Goal: Task Accomplishment & Management: Manage account settings

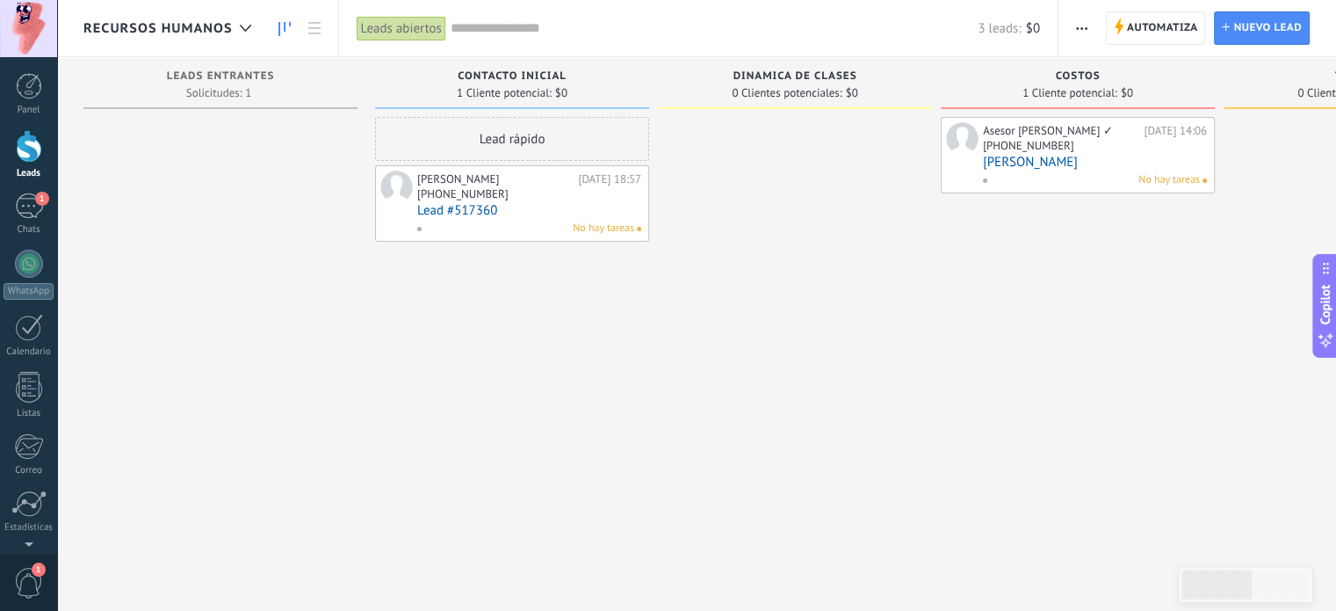
scroll to position [25, 0]
click at [35, 210] on div "1" at bounding box center [29, 205] width 28 height 25
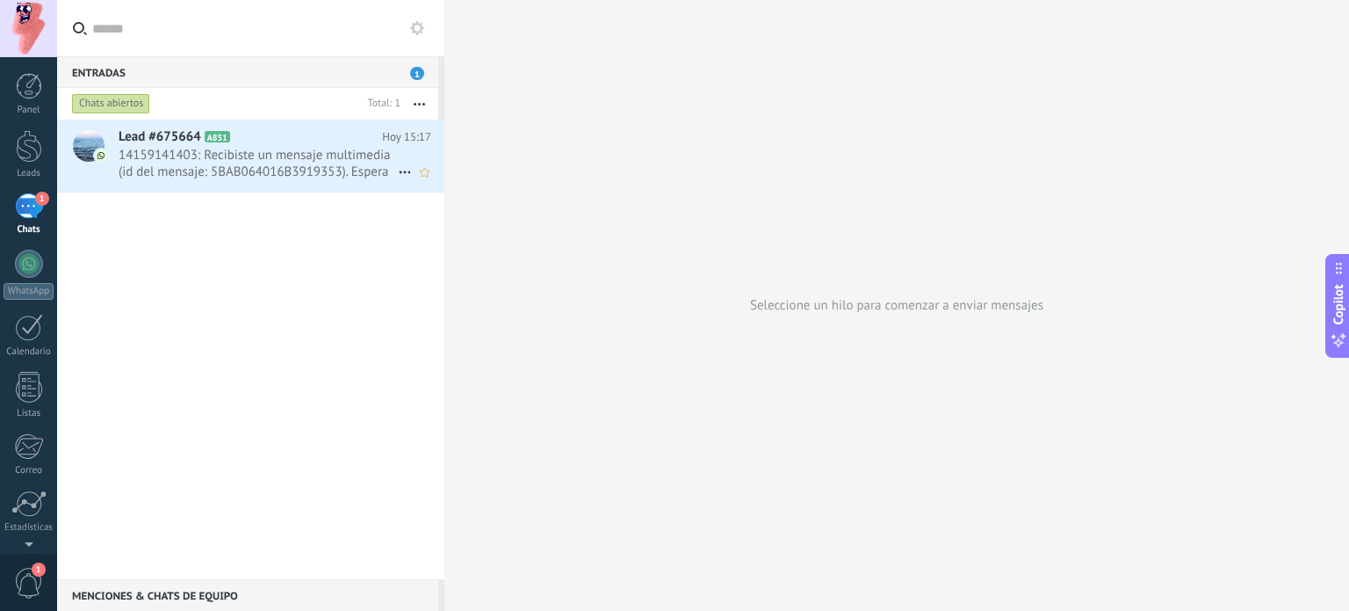
click at [232, 179] on span "14159141403: Recibiste un mensaje multimedia (id del mensaje: 5BAB064016B391935…" at bounding box center [258, 163] width 279 height 33
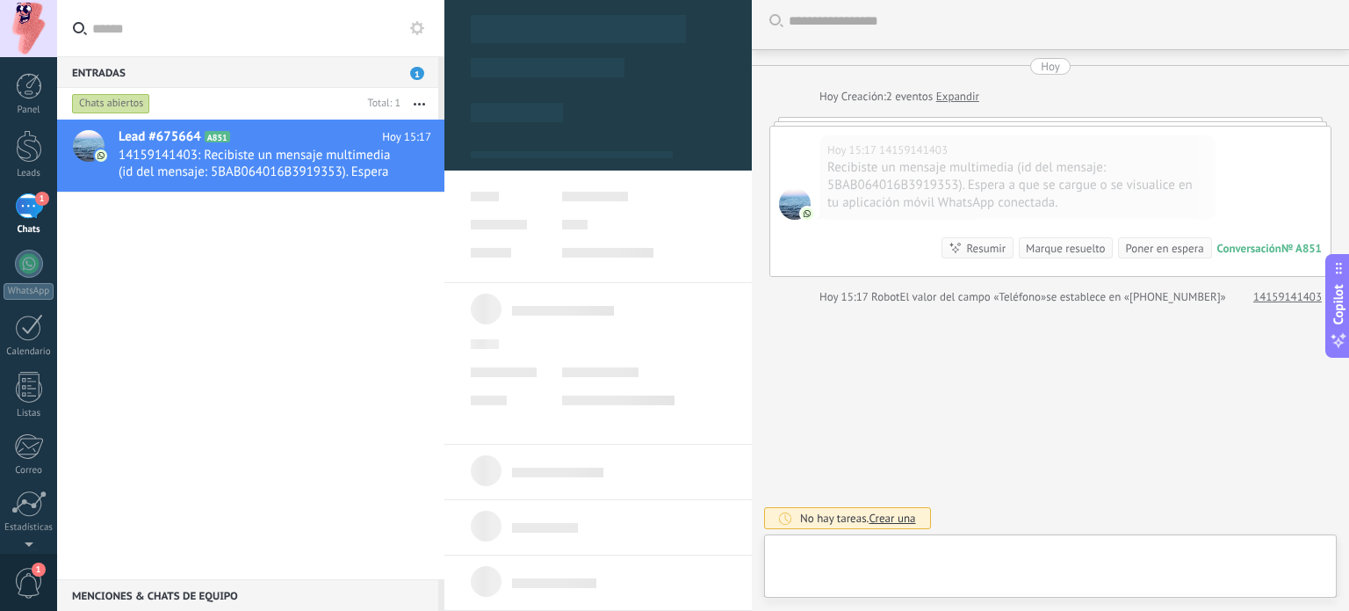
scroll to position [25, 0]
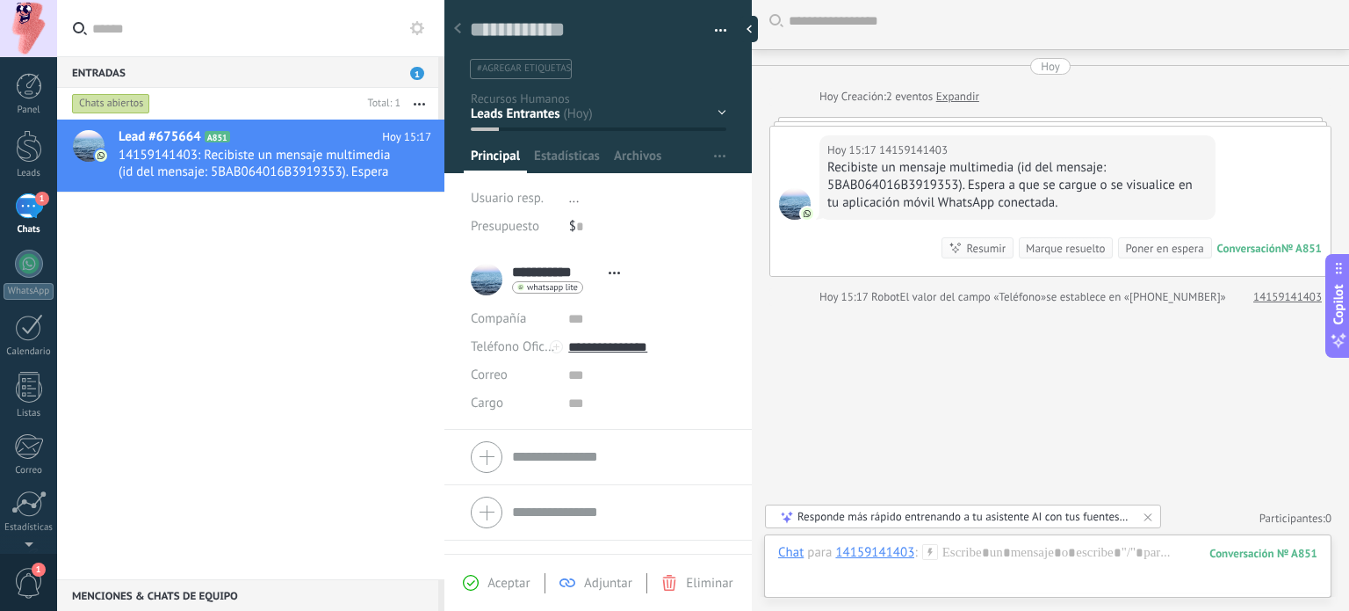
click at [1046, 244] on div "Marque resuelto" at bounding box center [1065, 248] width 79 height 17
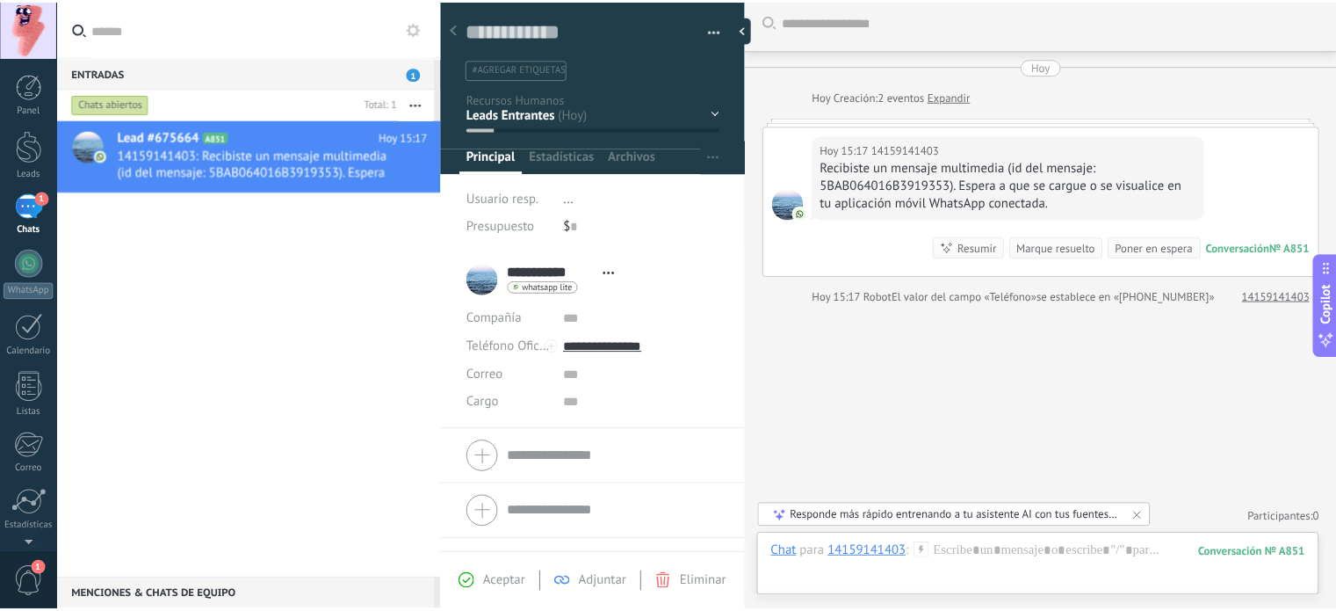
scroll to position [32, 0]
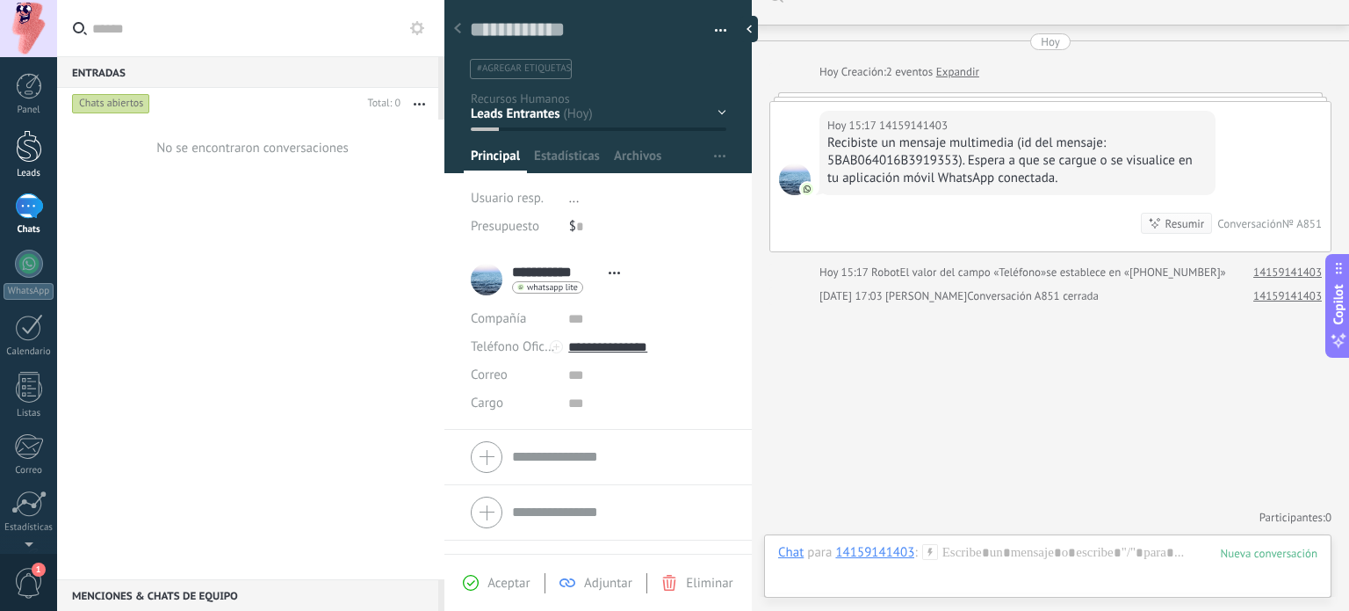
click at [28, 161] on div at bounding box center [29, 146] width 26 height 33
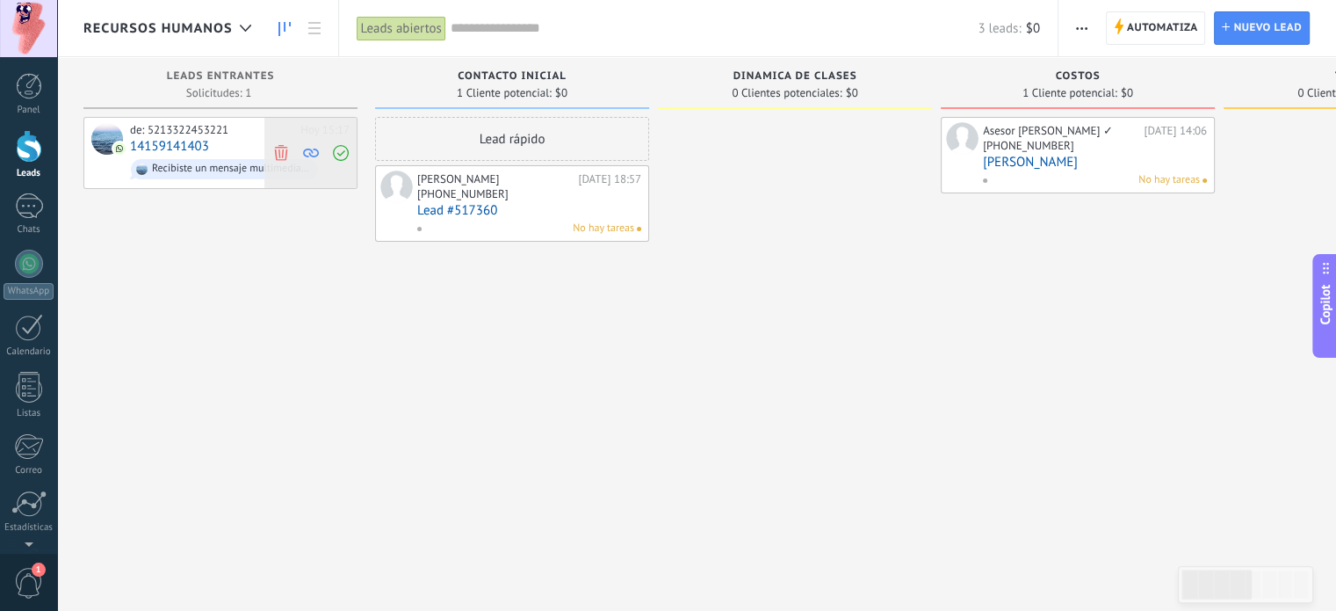
click at [271, 152] on span at bounding box center [281, 153] width 24 height 70
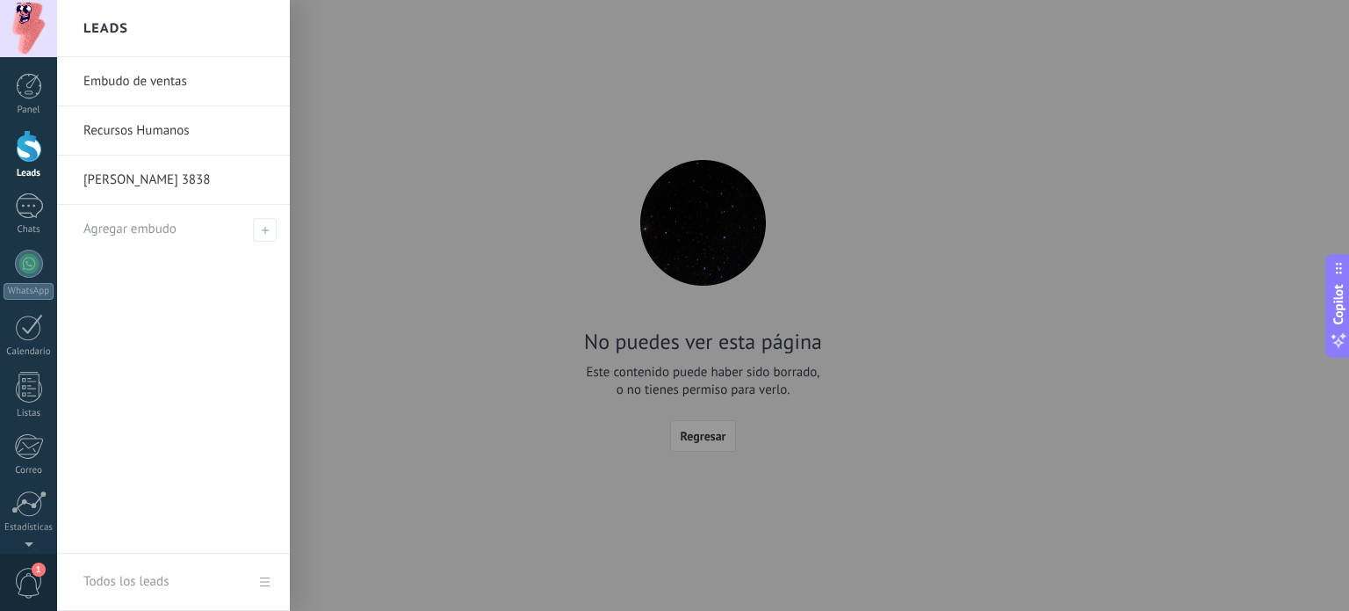
click at [48, 163] on link "Leads" at bounding box center [28, 154] width 57 height 49
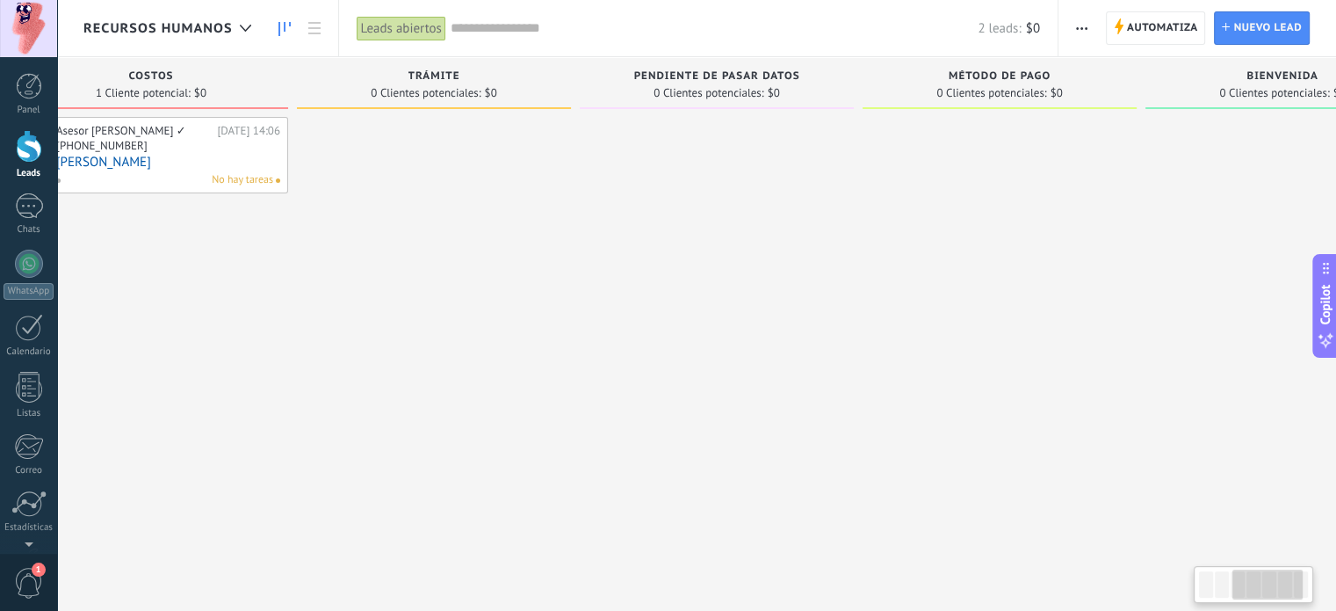
scroll to position [0, 745]
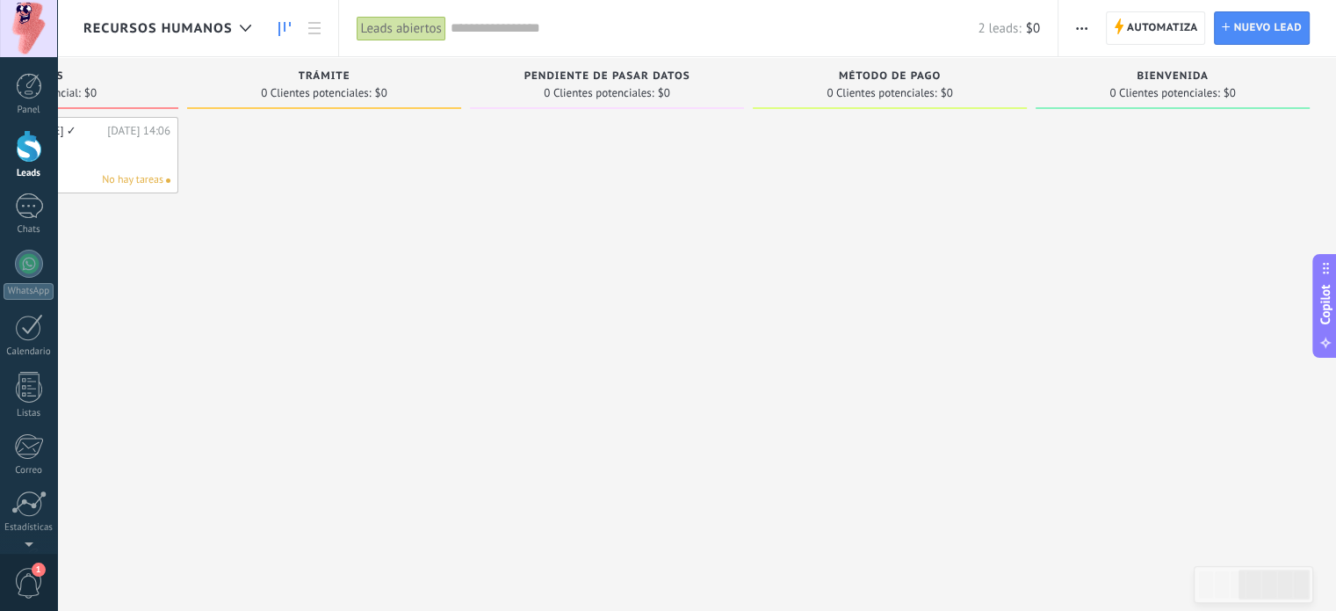
drag, startPoint x: 516, startPoint y: 198, endPoint x: 444, endPoint y: 202, distance: 71.3
click at [444, 202] on div "Leads Entrantes Solicitudes: [PHONE_NUMBER] Contacto inicial 1 Cliente potencia…" at bounding box center [338, 277] width 1998 height 441
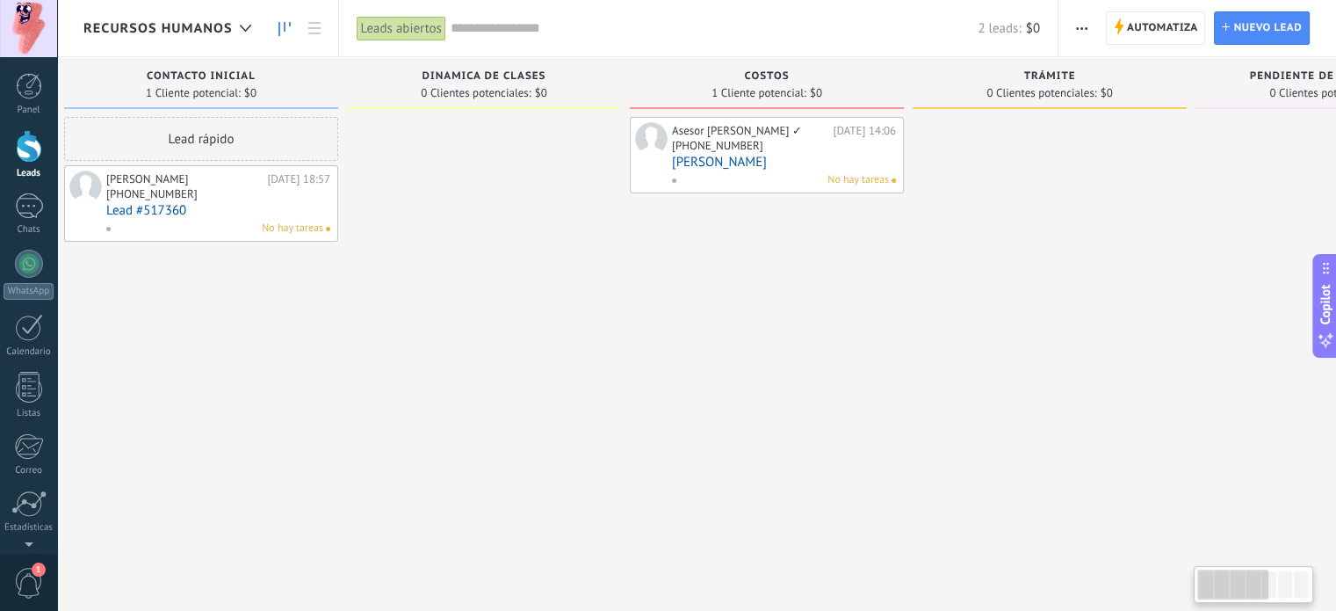
scroll to position [0, 0]
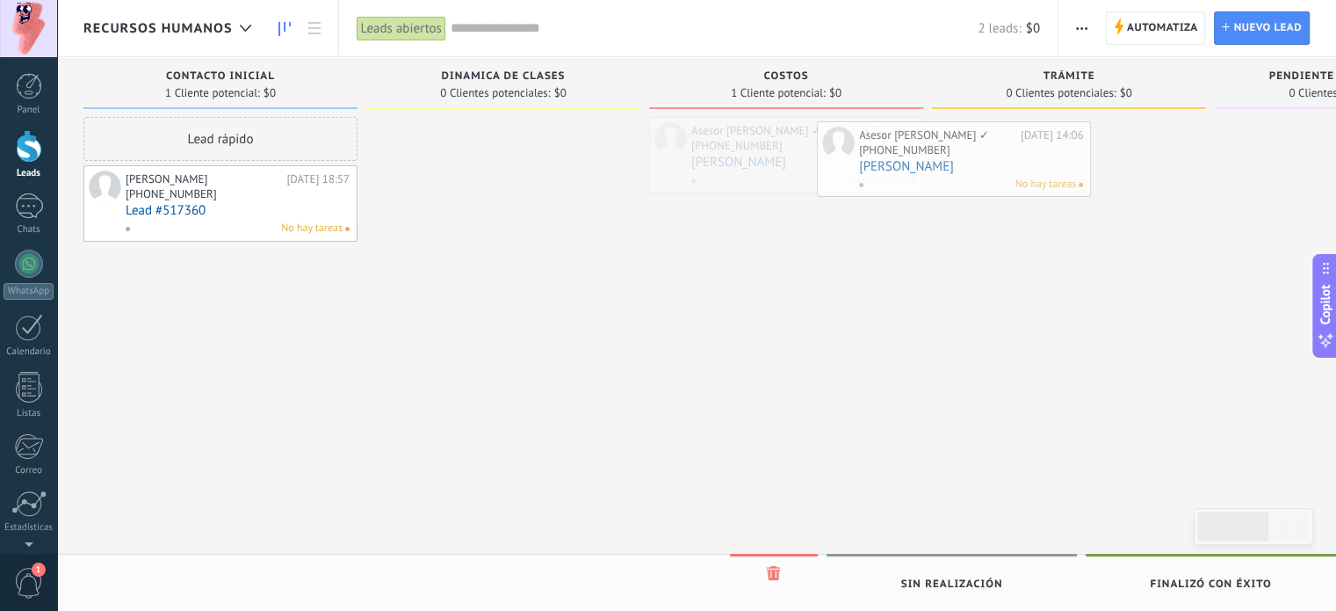
drag, startPoint x: 725, startPoint y: 136, endPoint x: 893, endPoint y: 140, distance: 168.7
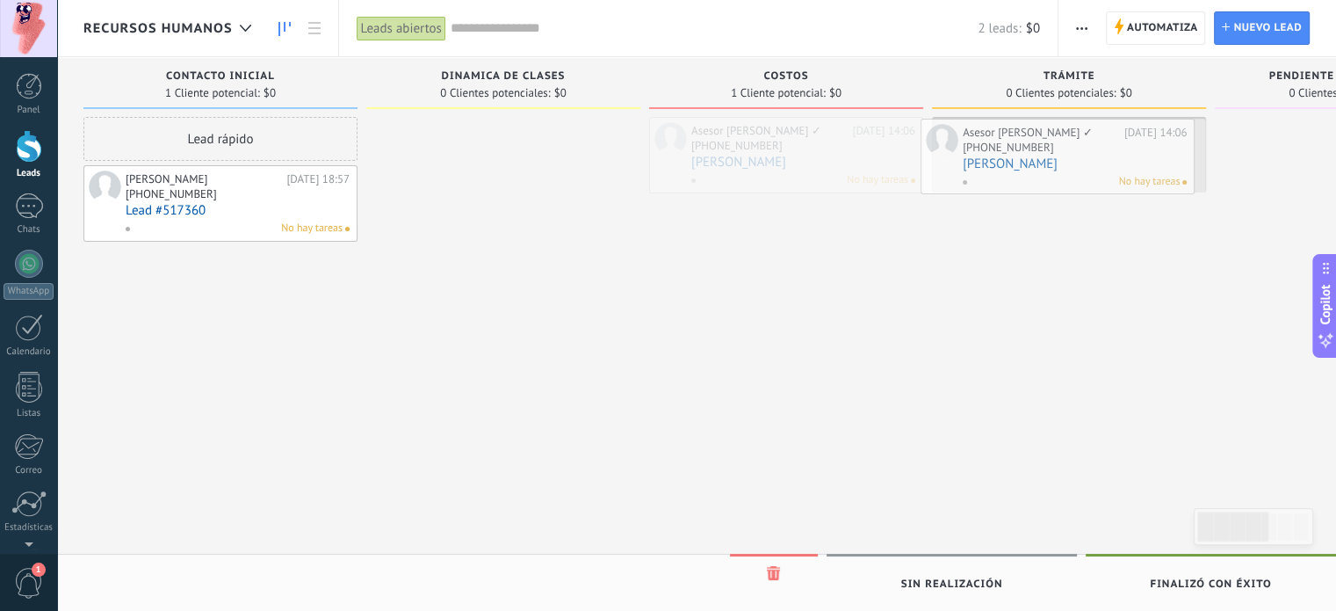
drag, startPoint x: 787, startPoint y: 129, endPoint x: 1059, endPoint y: 130, distance: 272.3
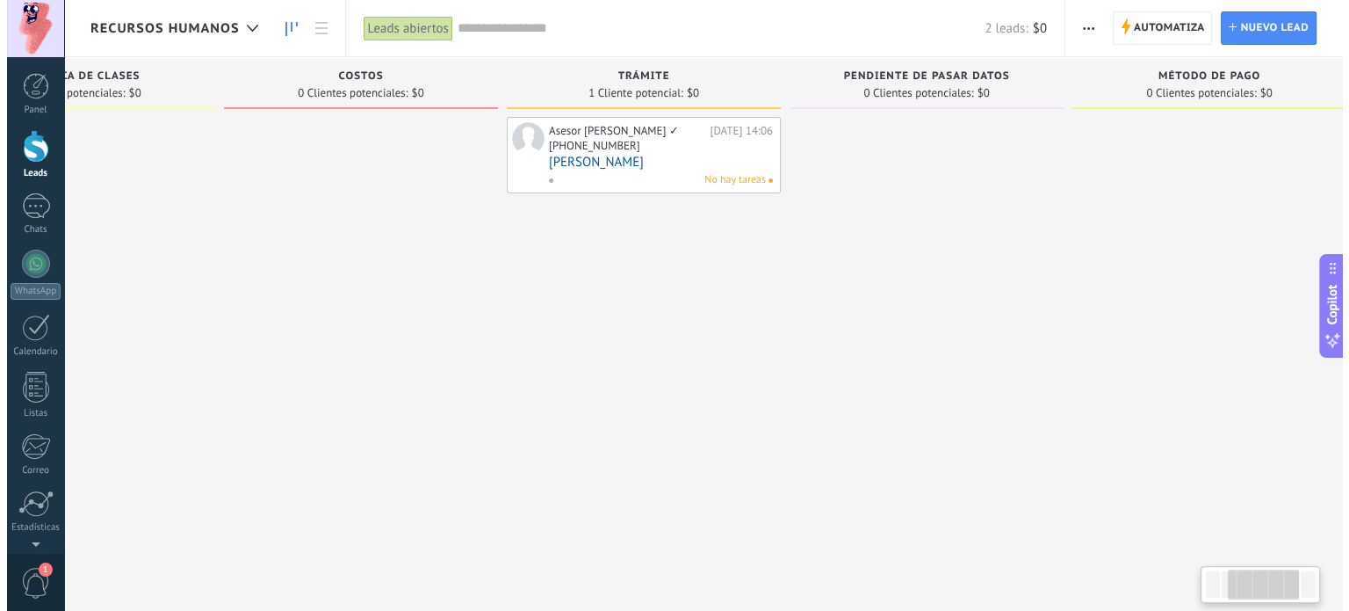
scroll to position [0, 434]
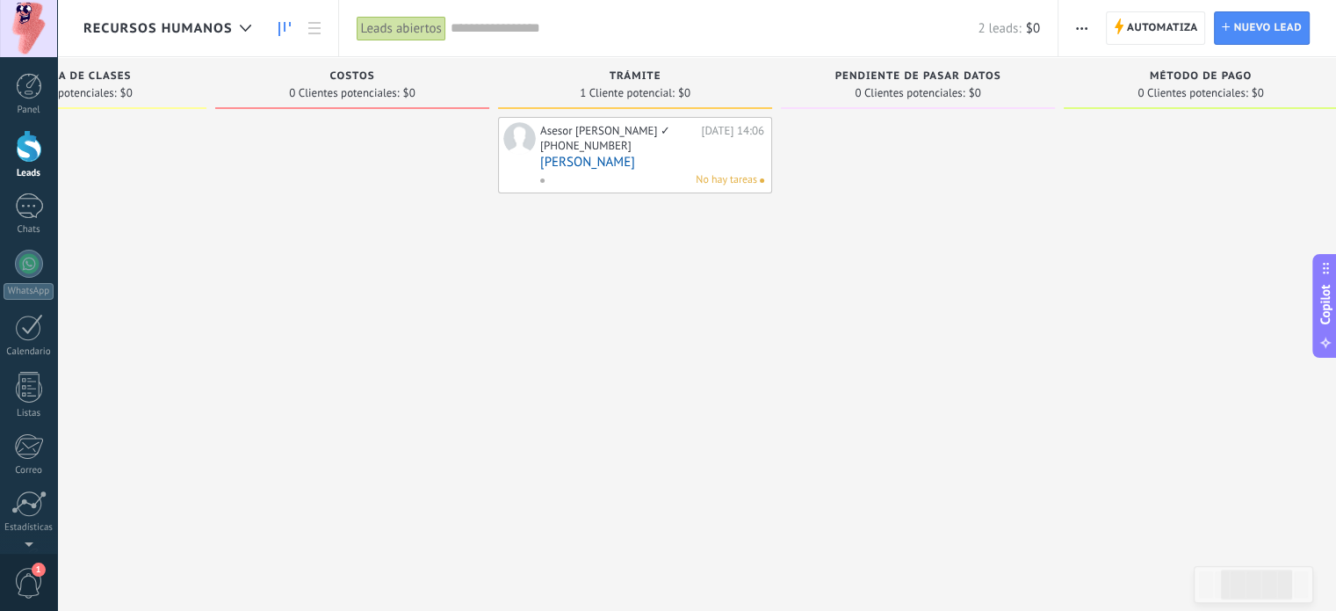
click at [566, 161] on link "[PERSON_NAME]" at bounding box center [652, 162] width 224 height 15
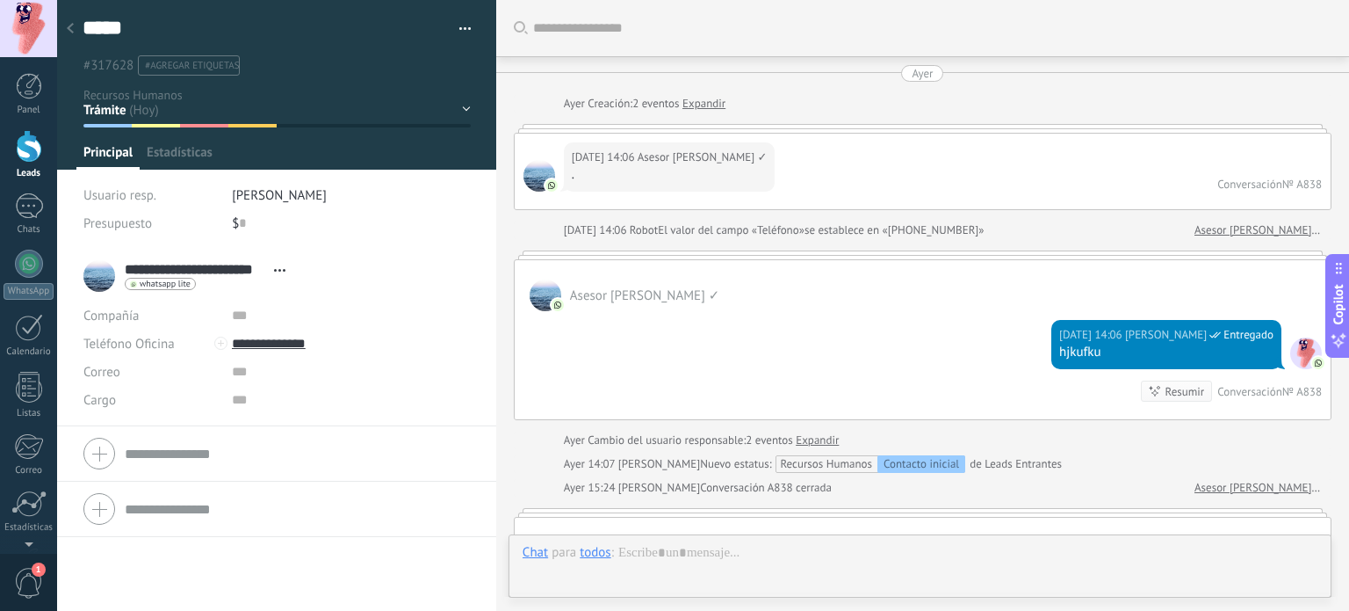
type textarea "*****"
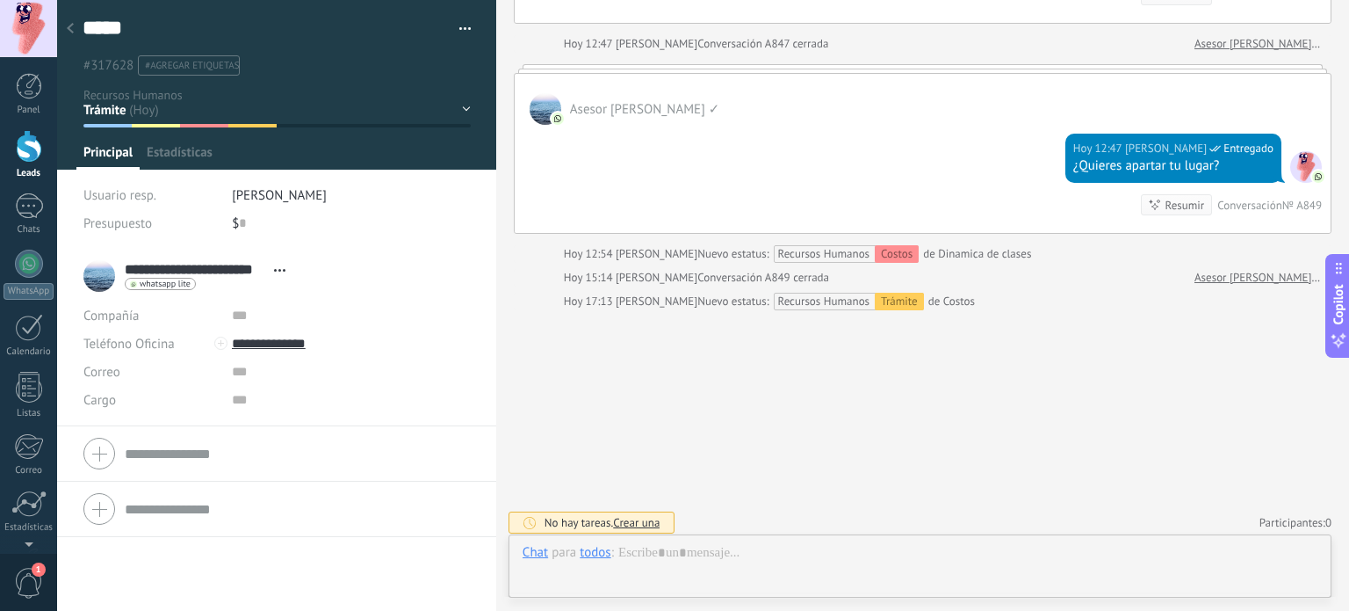
scroll to position [25, 0]
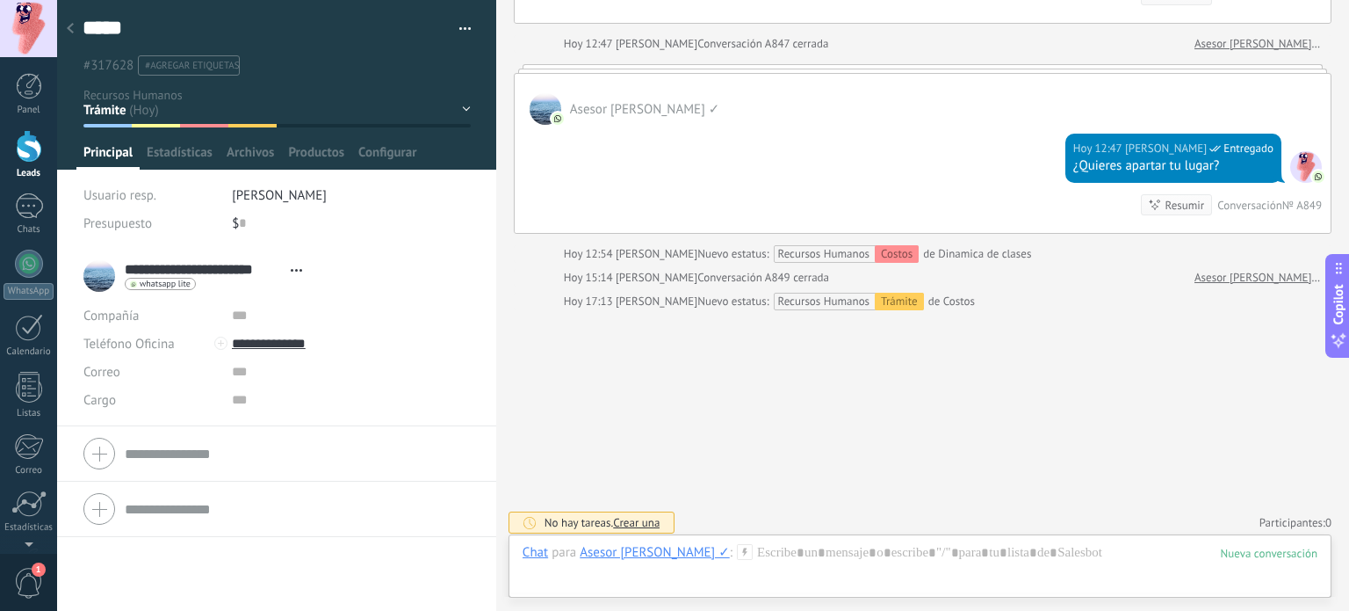
click at [623, 515] on span "Crear una" at bounding box center [636, 522] width 47 height 15
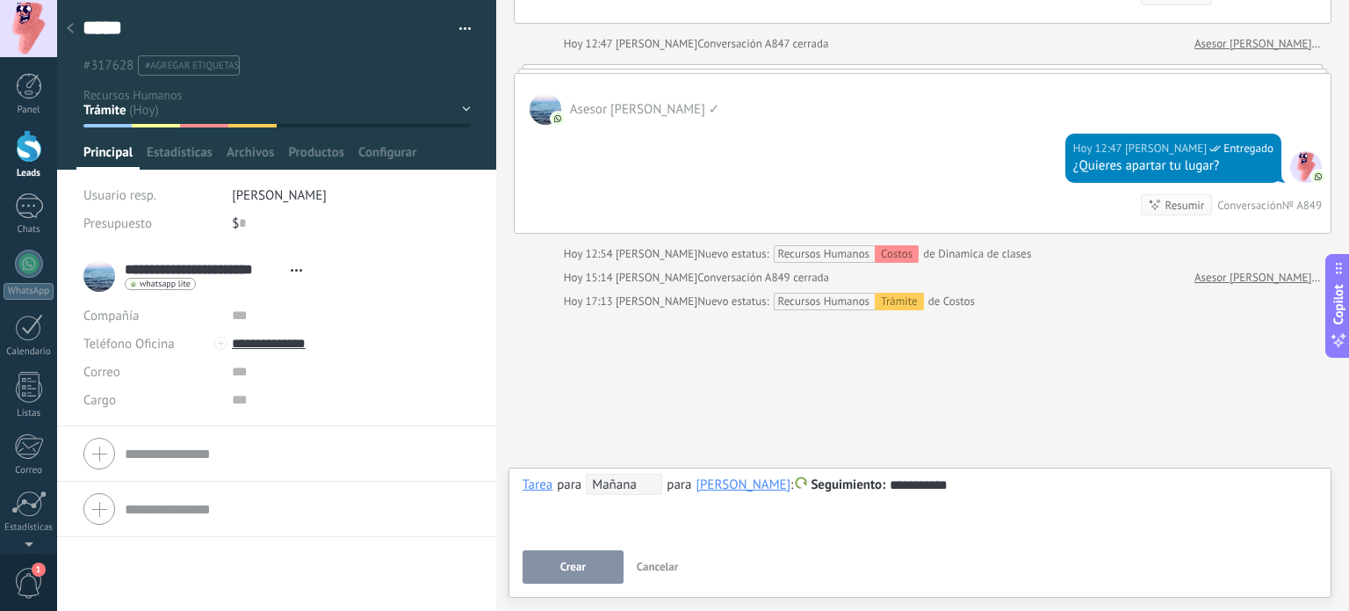
click at [568, 556] on button "Crear" at bounding box center [573, 566] width 101 height 33
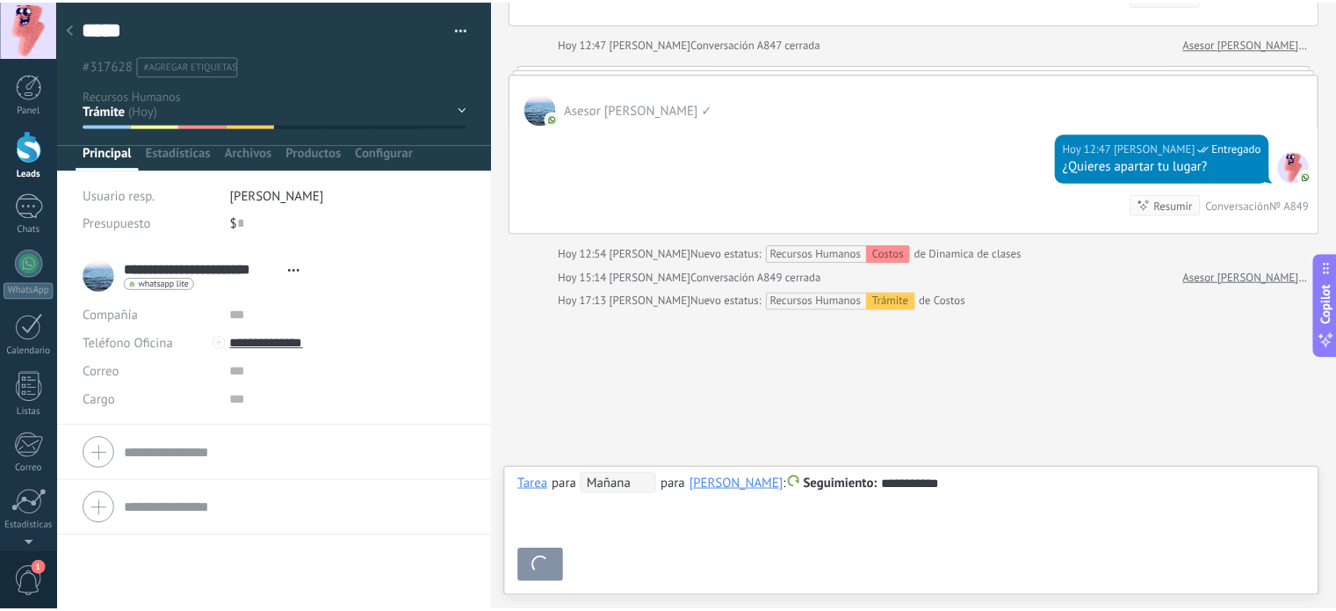
scroll to position [2775, 0]
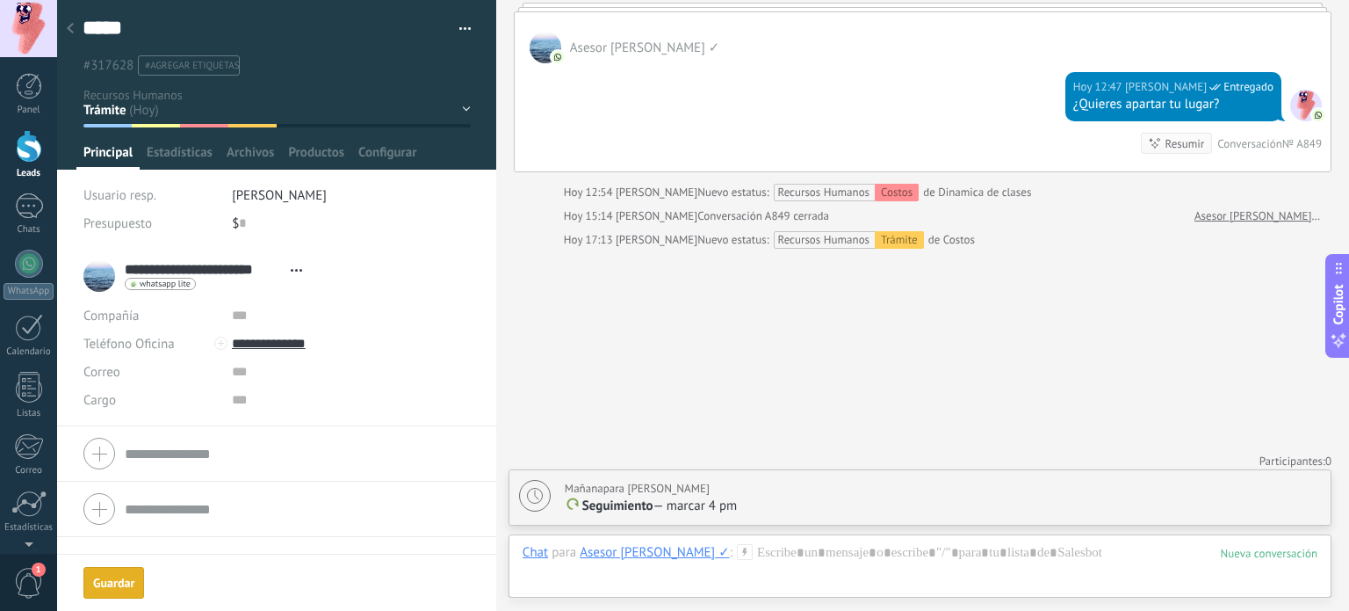
click at [88, 586] on button "Guardar [GEOGRAPHIC_DATA]" at bounding box center [113, 583] width 61 height 32
click at [74, 18] on div at bounding box center [70, 29] width 25 height 34
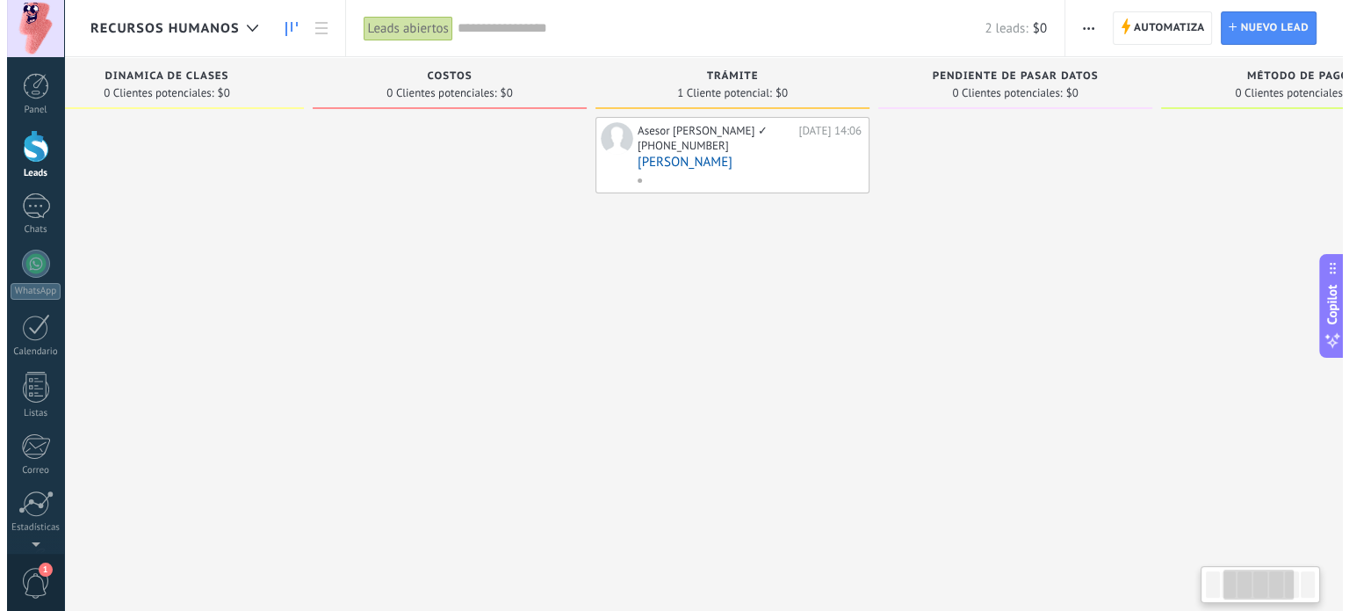
scroll to position [0, 347]
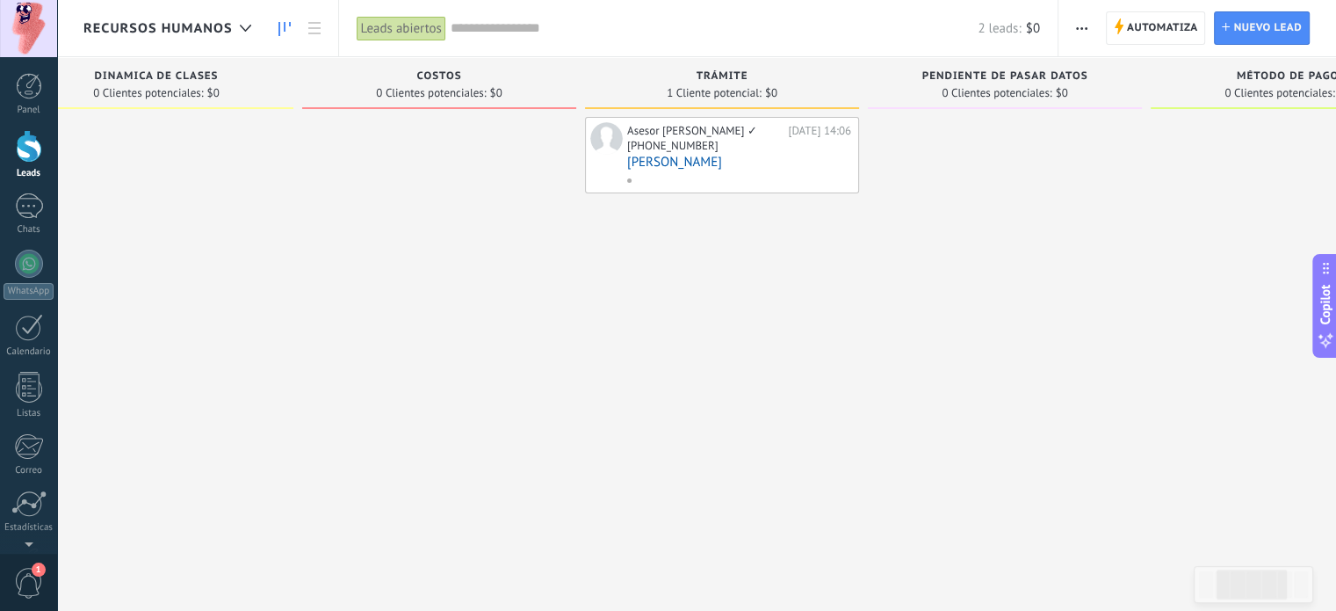
click at [748, 166] on link "[PERSON_NAME]" at bounding box center [739, 162] width 224 height 15
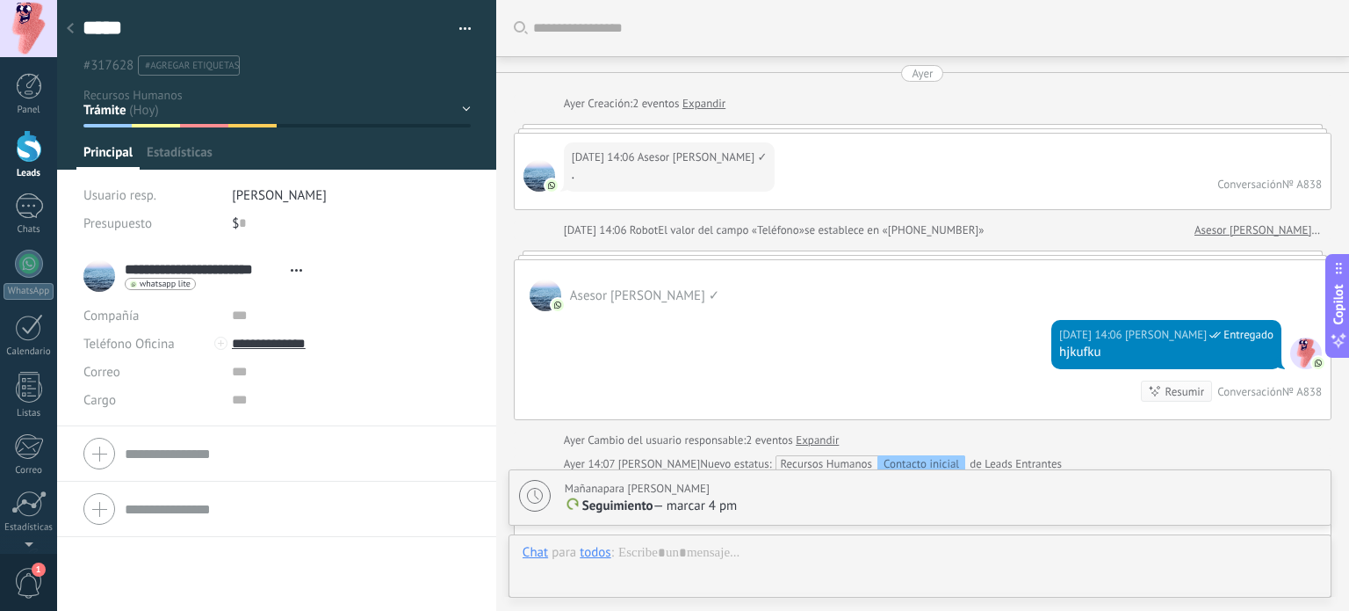
scroll to position [2775, 0]
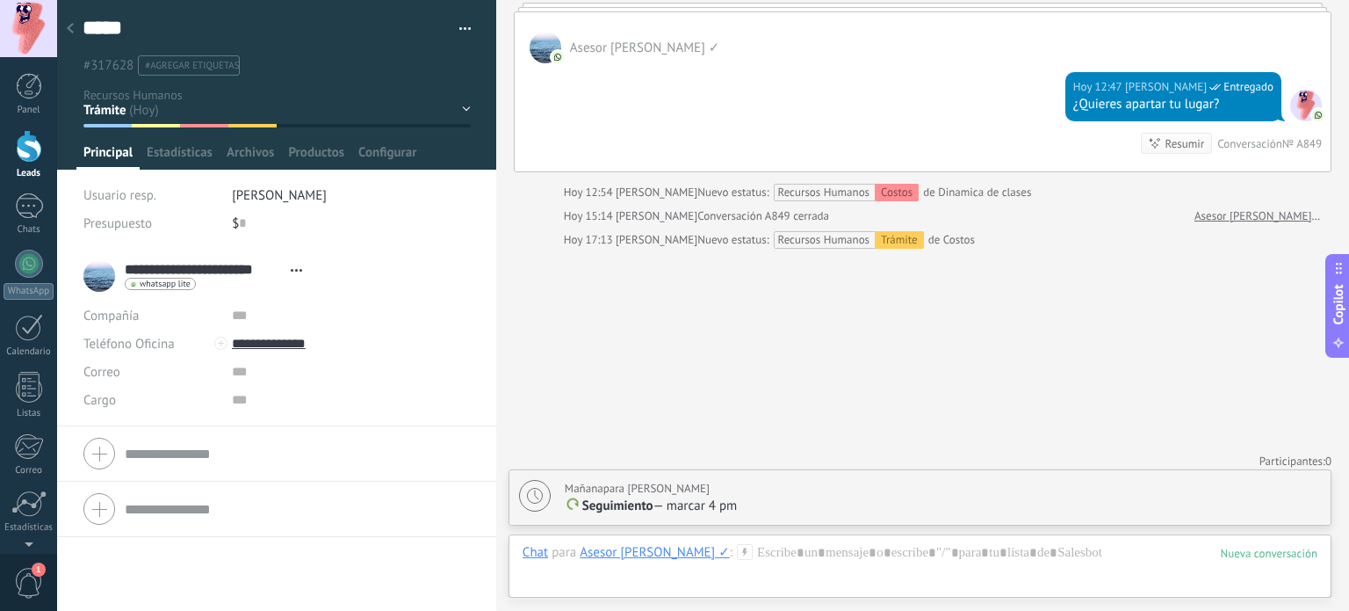
click at [74, 27] on div at bounding box center [70, 29] width 25 height 34
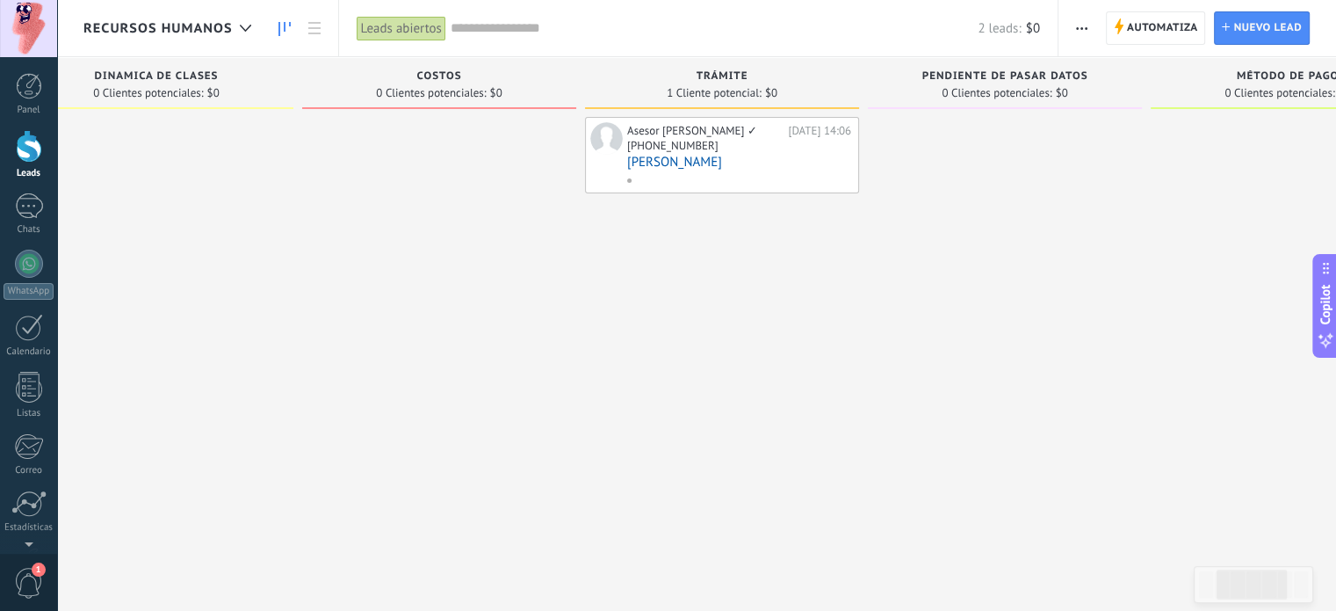
click at [639, 164] on link "[PERSON_NAME]" at bounding box center [739, 162] width 224 height 15
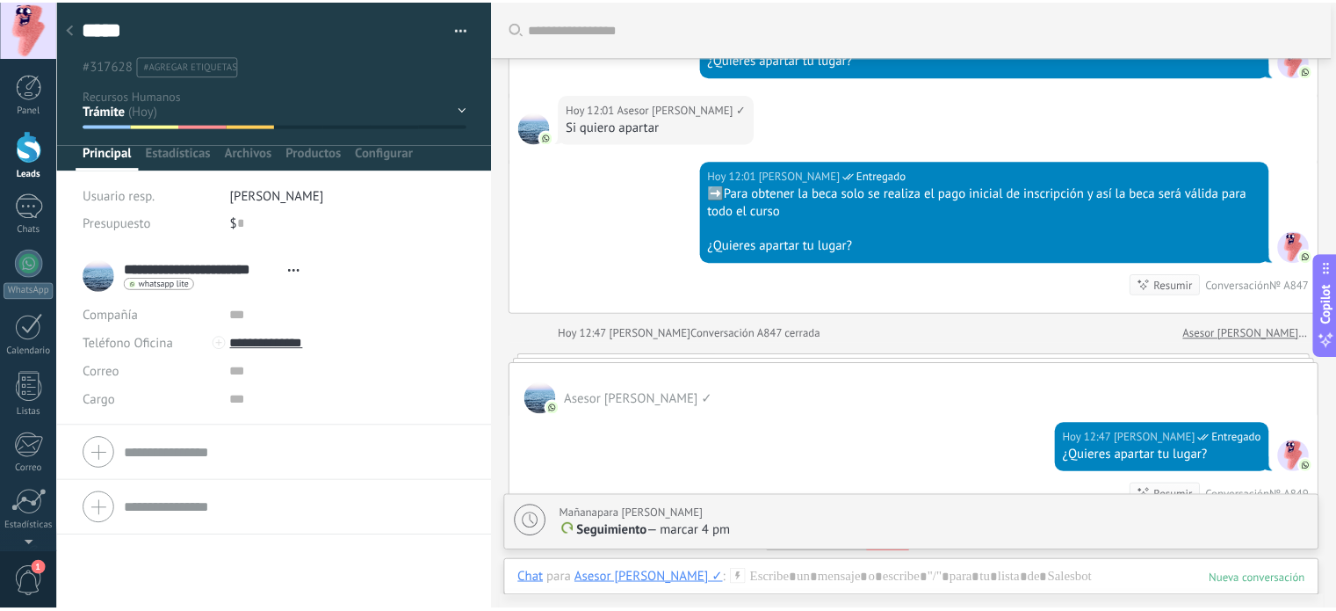
scroll to position [2775, 0]
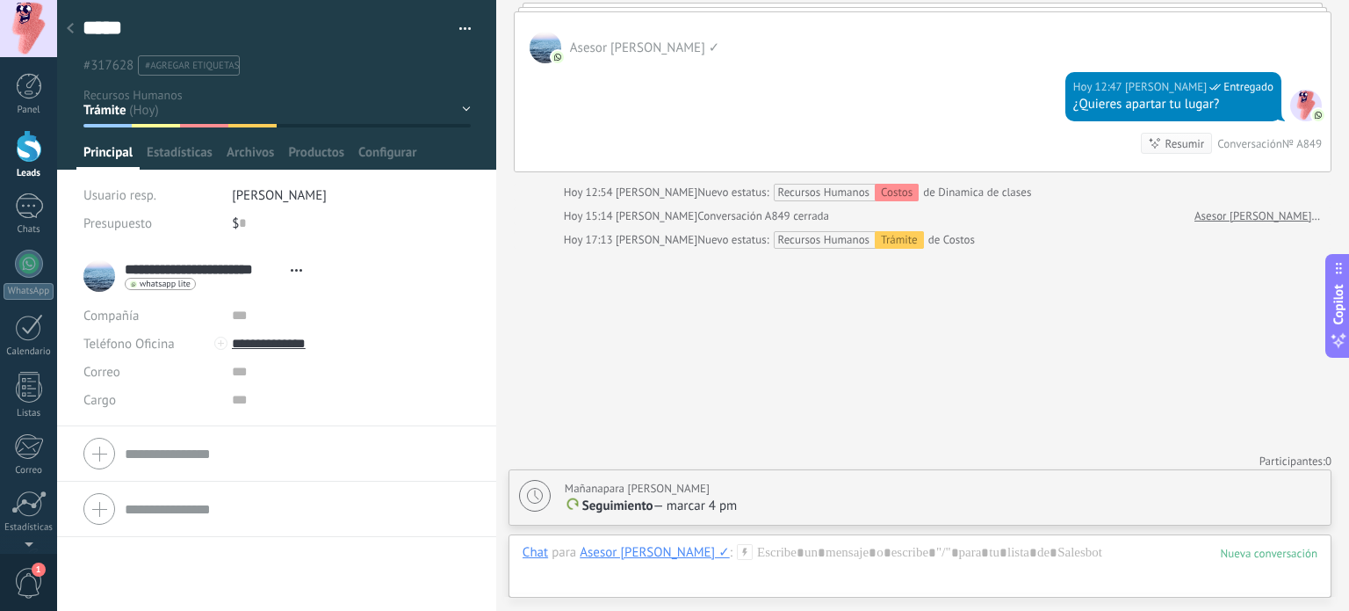
click at [71, 24] on icon at bounding box center [70, 28] width 7 height 11
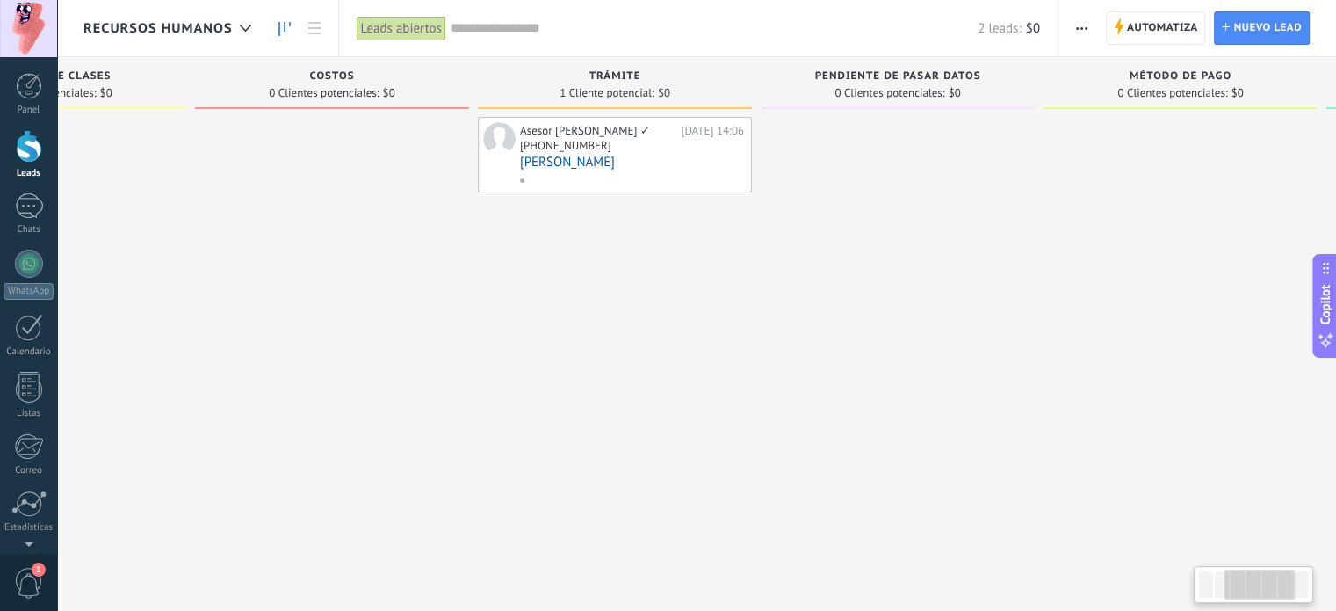
scroll to position [0, 501]
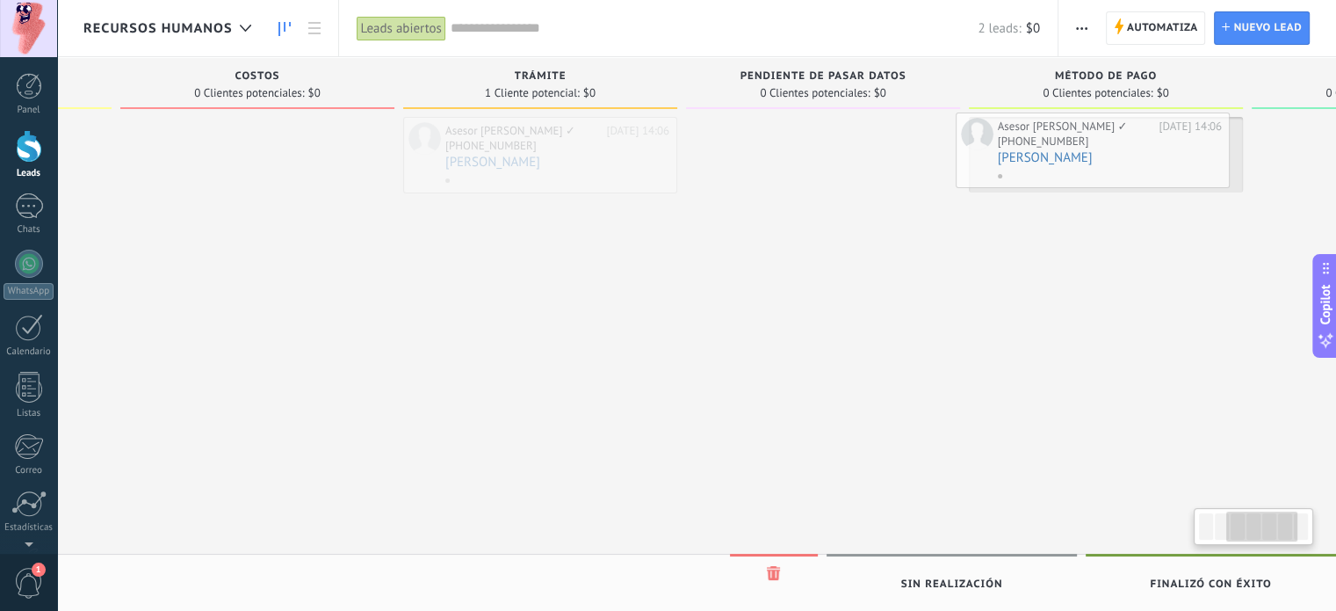
drag, startPoint x: 514, startPoint y: 152, endPoint x: 1040, endPoint y: 148, distance: 526.2
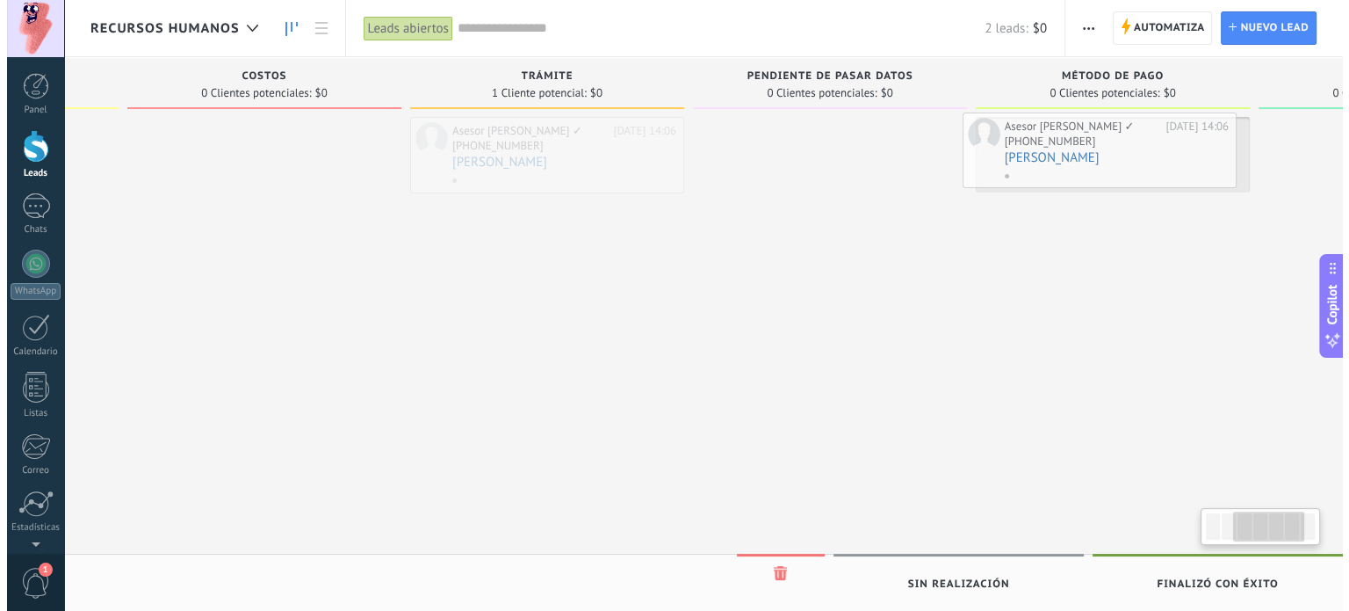
scroll to position [0, 538]
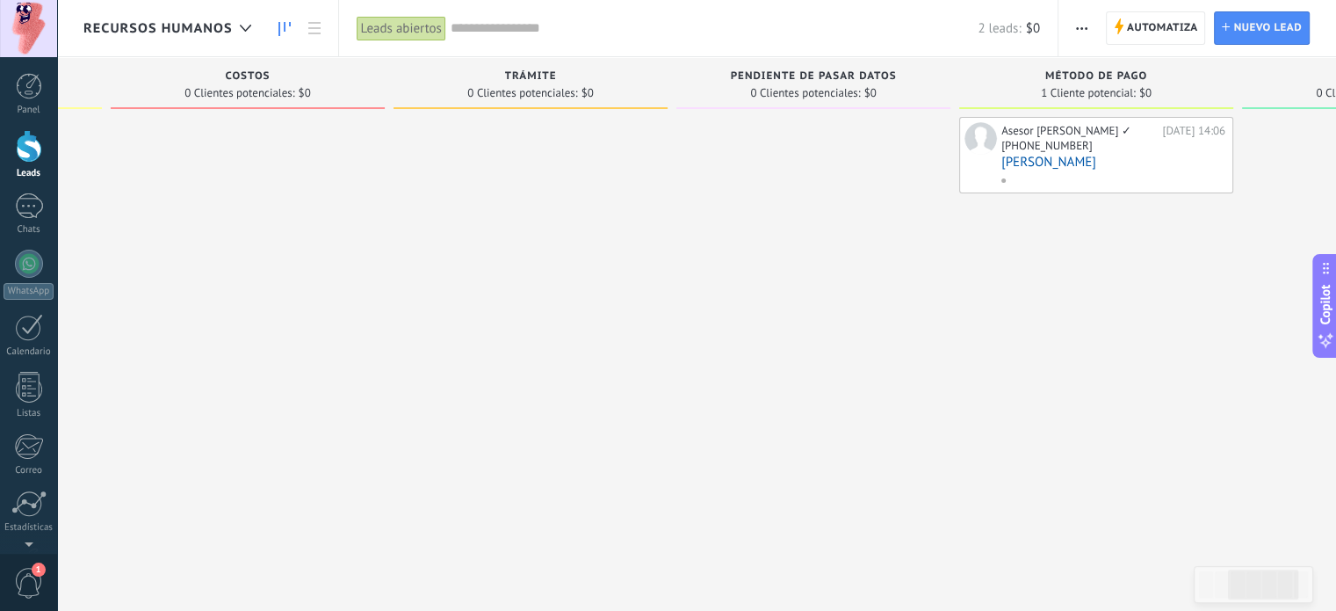
click at [1022, 170] on div "Asesor [PERSON_NAME] ✓ [DATE] 14:06 [PHONE_NUMBER] [PERSON_NAME]" at bounding box center [1113, 155] width 224 height 66
click at [1022, 166] on link "[PERSON_NAME]" at bounding box center [1113, 162] width 224 height 15
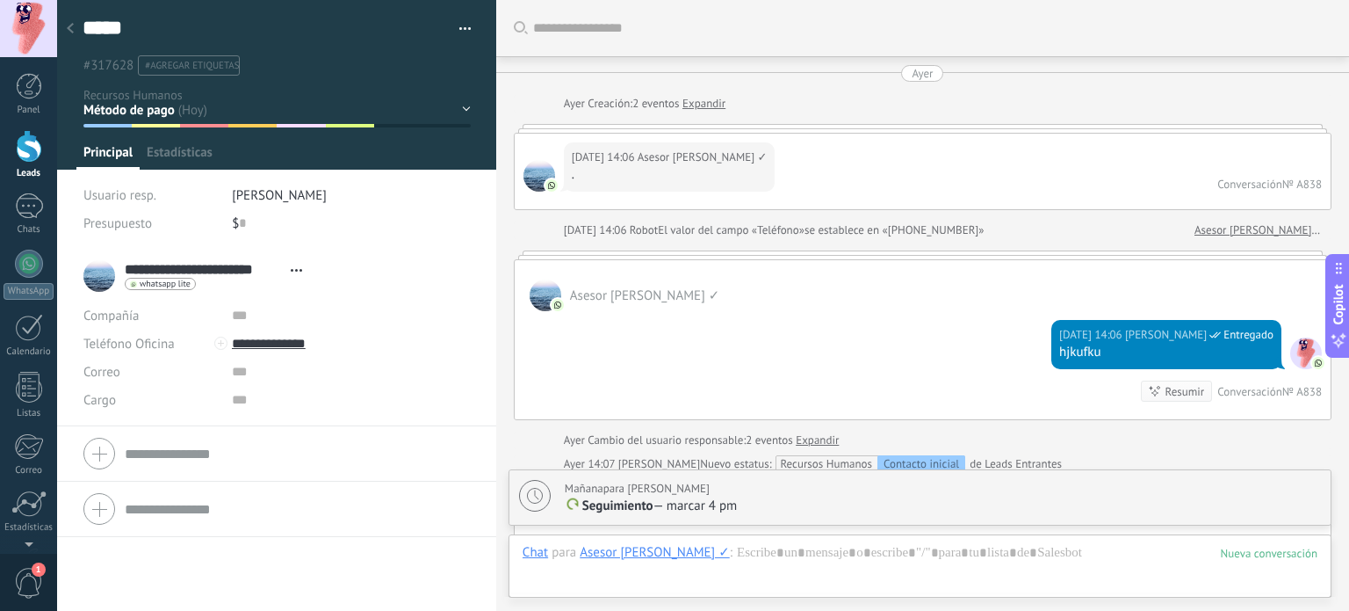
scroll to position [2798, 0]
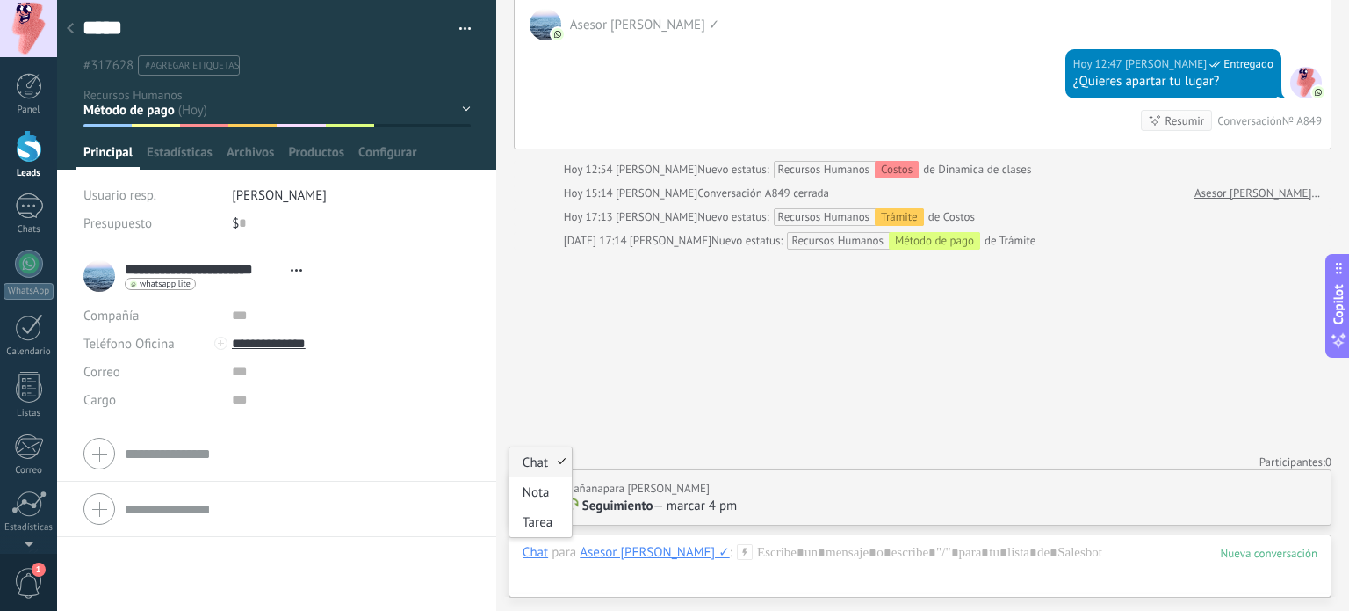
click at [535, 553] on div "Chat" at bounding box center [535, 552] width 25 height 16
click at [534, 491] on use at bounding box center [535, 496] width 16 height 16
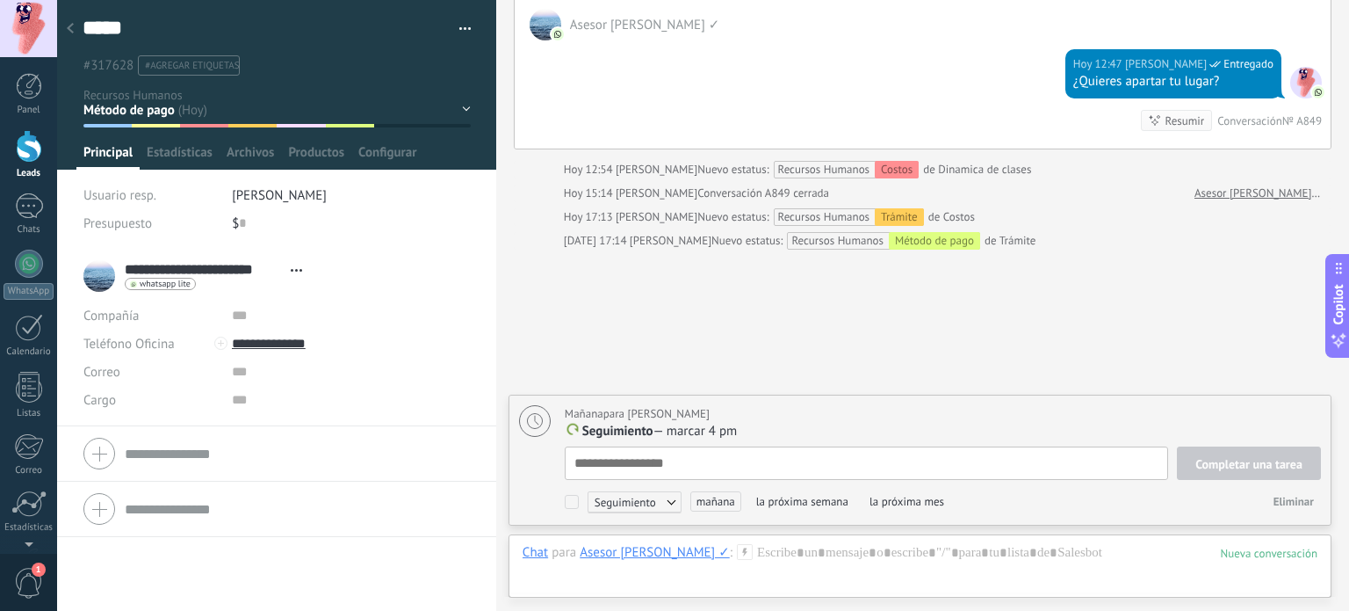
scroll to position [18, 0]
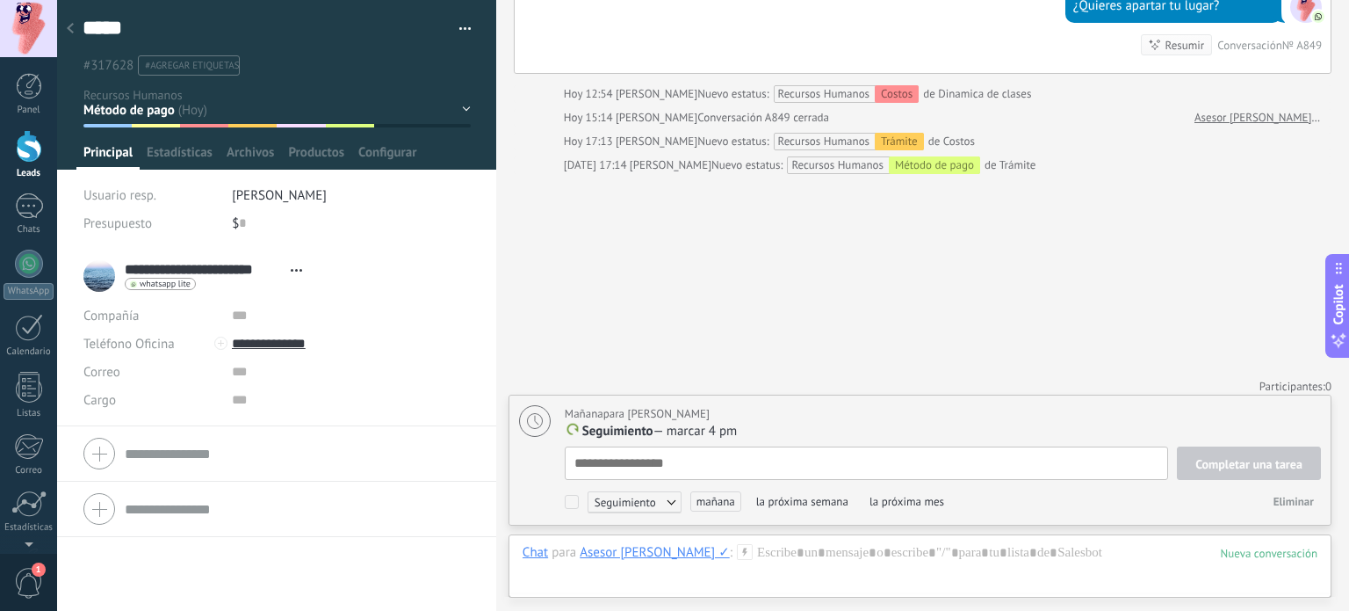
click at [530, 546] on div "Chat" at bounding box center [535, 552] width 25 height 16
click at [532, 532] on div "Tarea" at bounding box center [540, 522] width 62 height 30
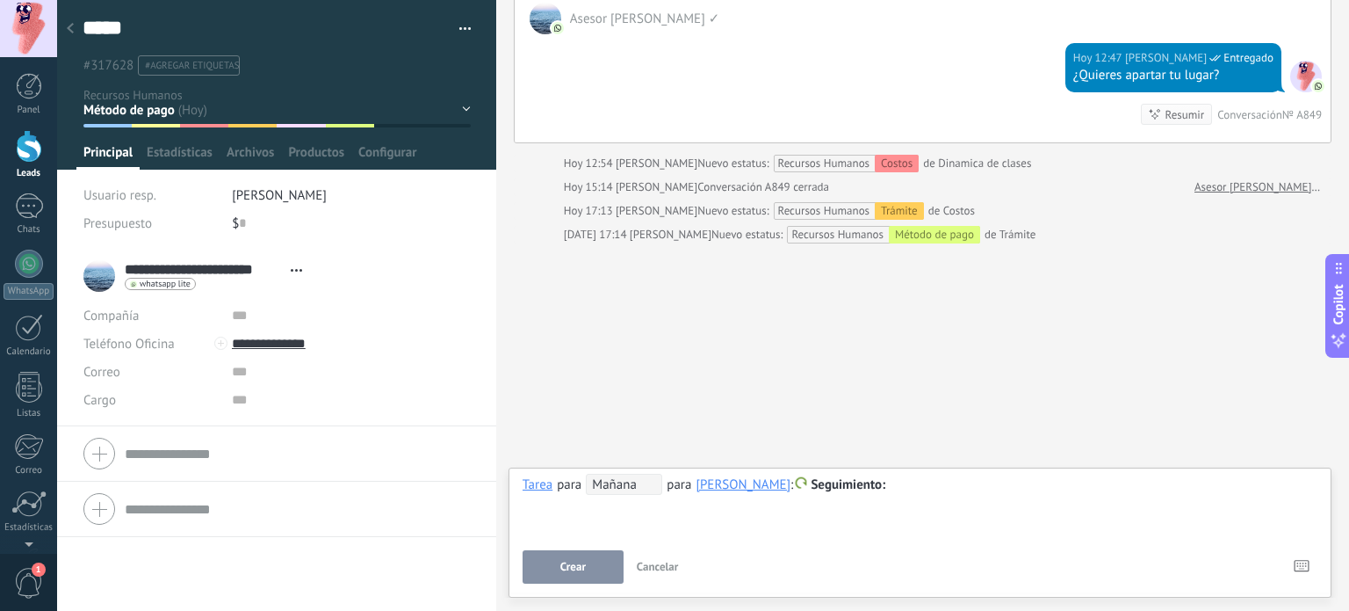
scroll to position [2798, 0]
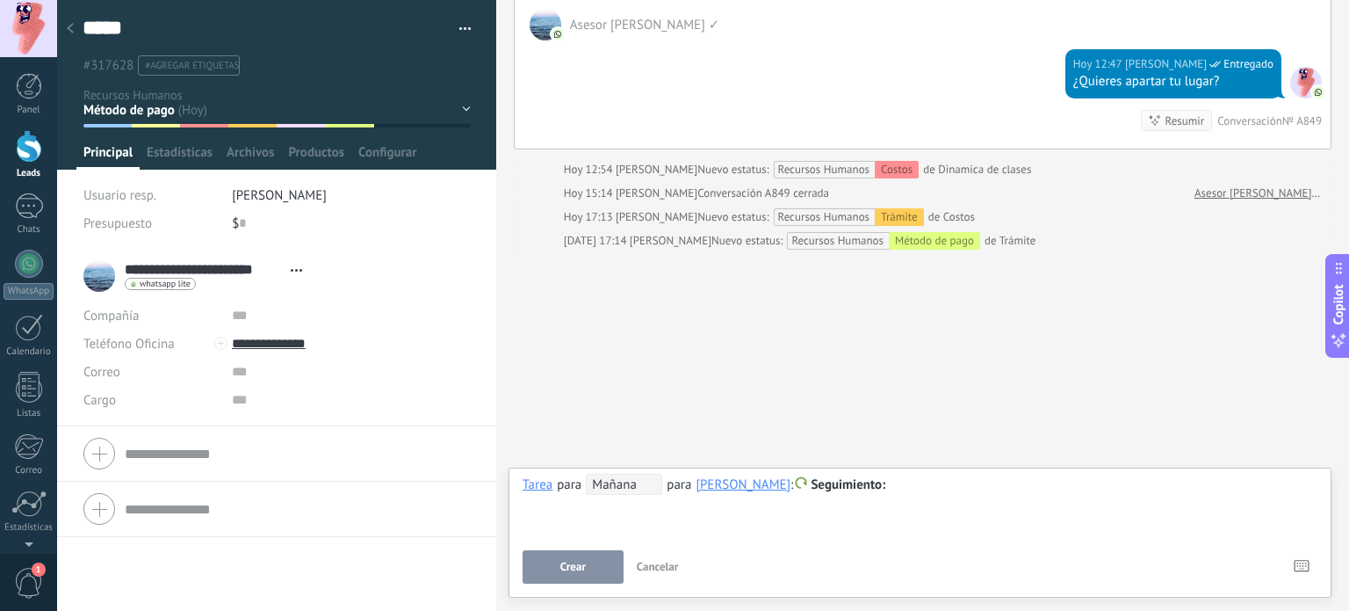
click at [654, 563] on span "Cancelar" at bounding box center [658, 566] width 42 height 15
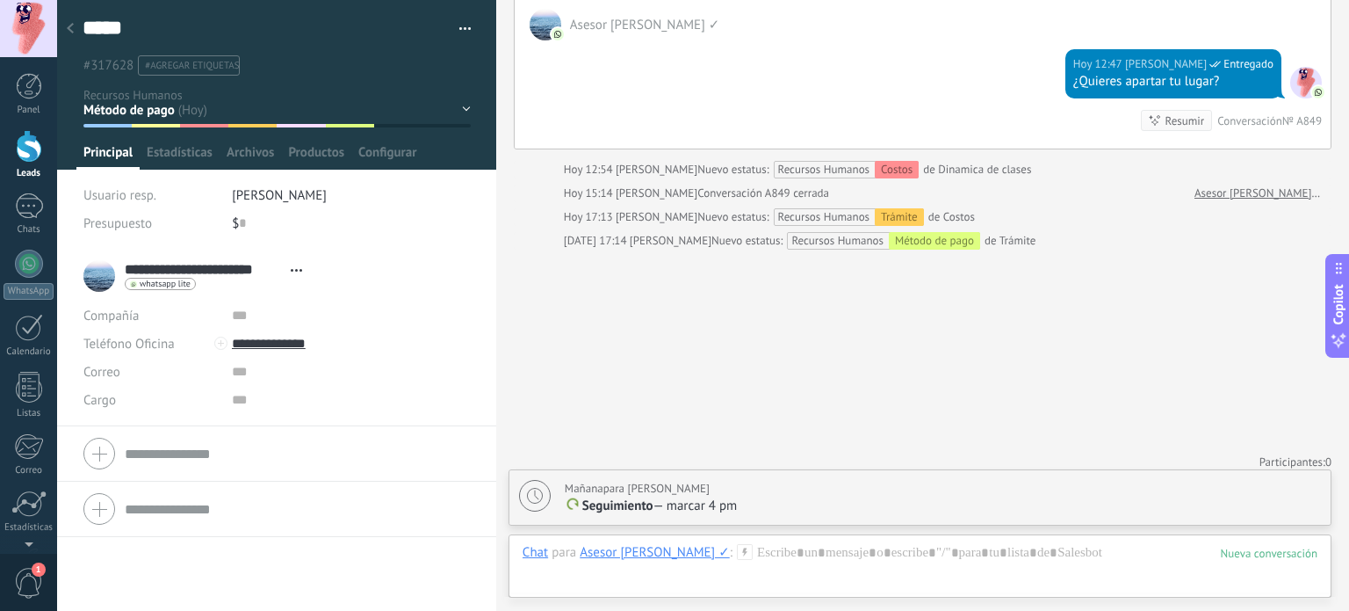
click at [628, 504] on span "Seguimiento" at bounding box center [617, 505] width 71 height 17
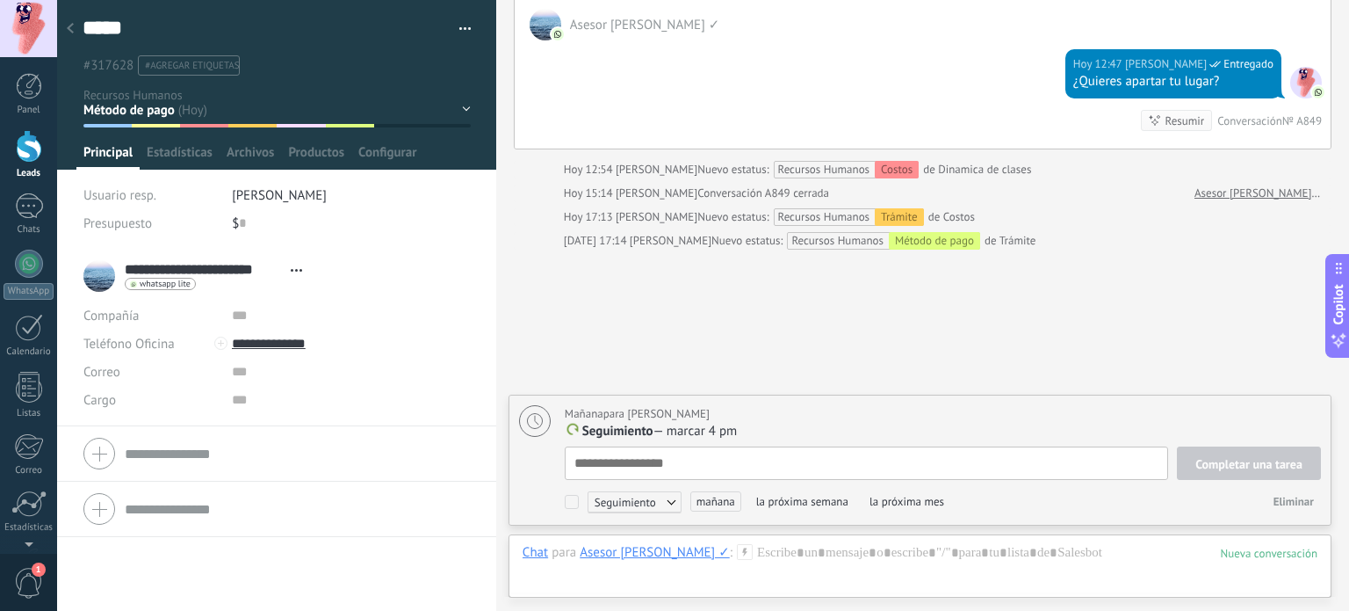
scroll to position [18, 0]
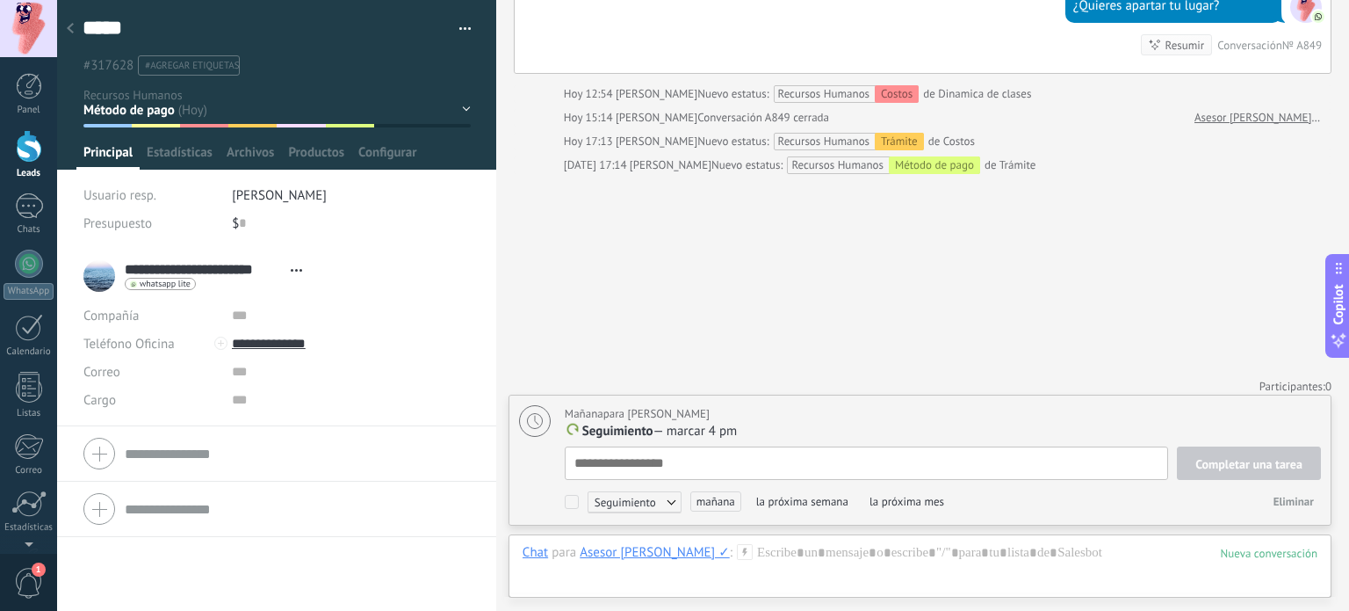
click at [1234, 469] on span "Completar una tarea" at bounding box center [1249, 464] width 107 height 12
type textarea "**********"
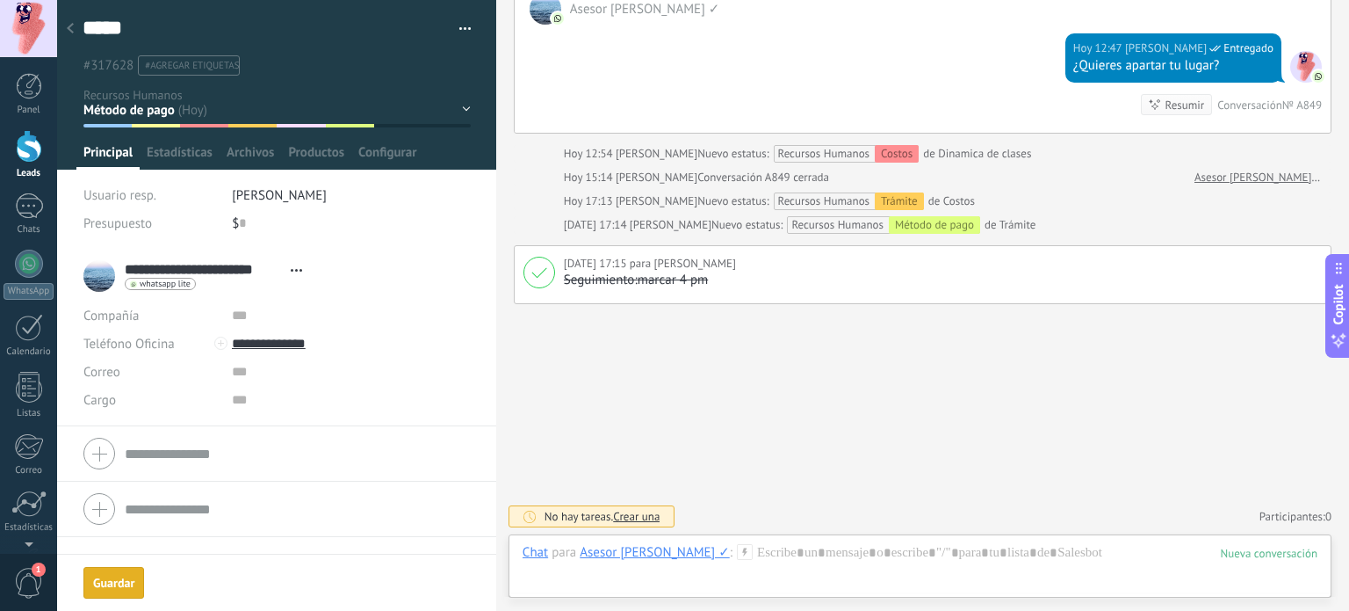
scroll to position [2808, 0]
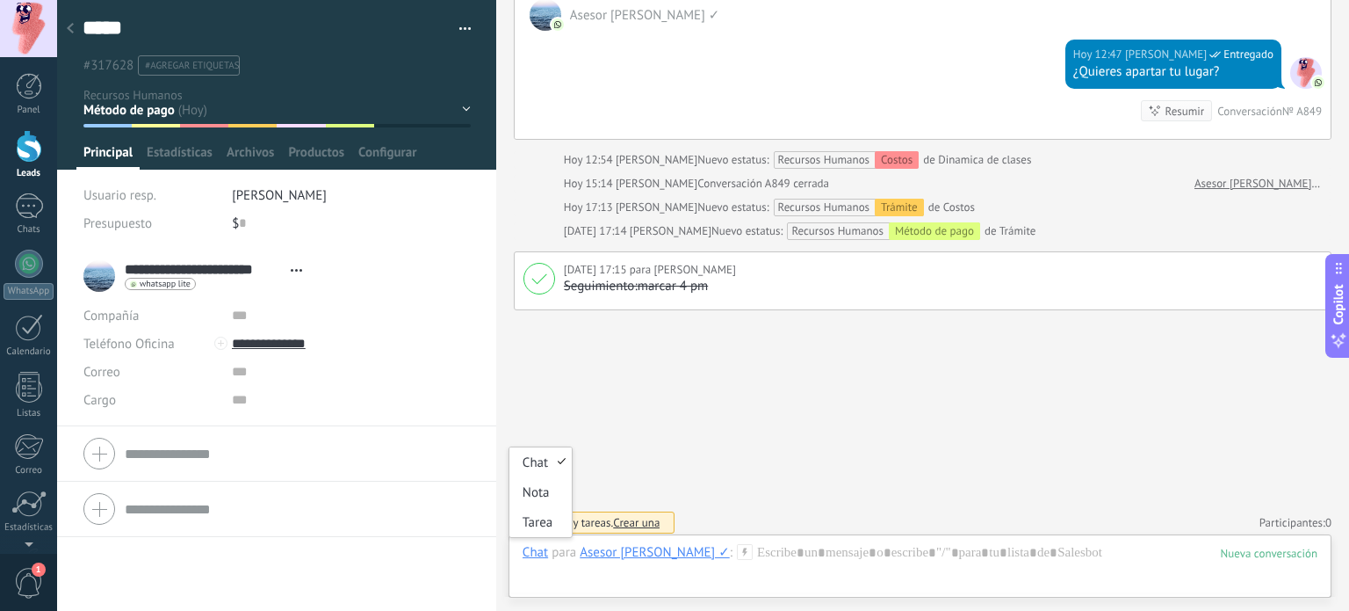
click at [535, 551] on div "Chat" at bounding box center [535, 552] width 25 height 16
click at [534, 494] on div "Nota" at bounding box center [540, 492] width 62 height 30
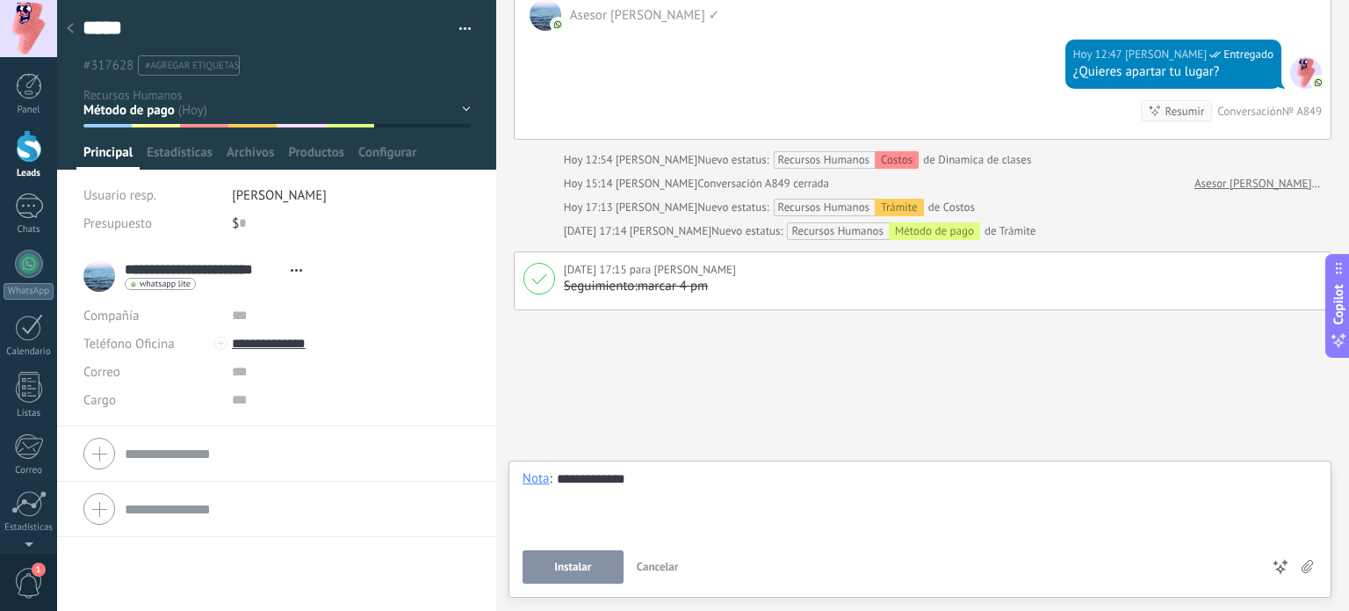
click at [569, 568] on span "Instalar" at bounding box center [572, 566] width 37 height 12
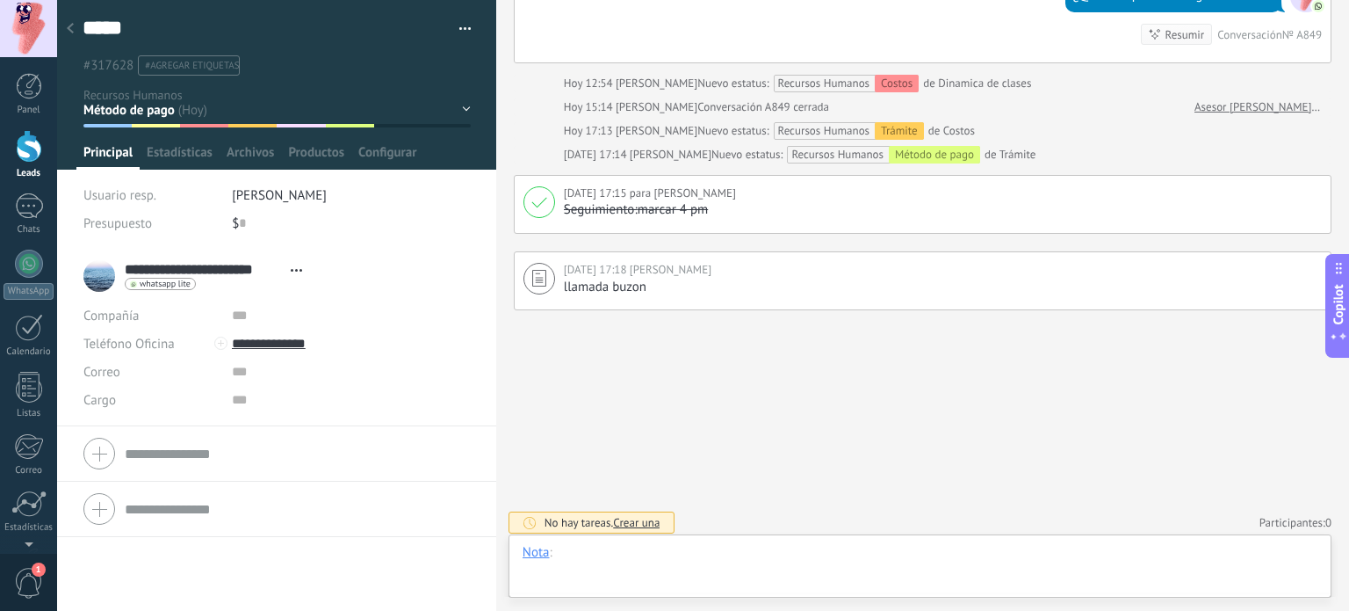
click at [647, 565] on div at bounding box center [920, 570] width 795 height 53
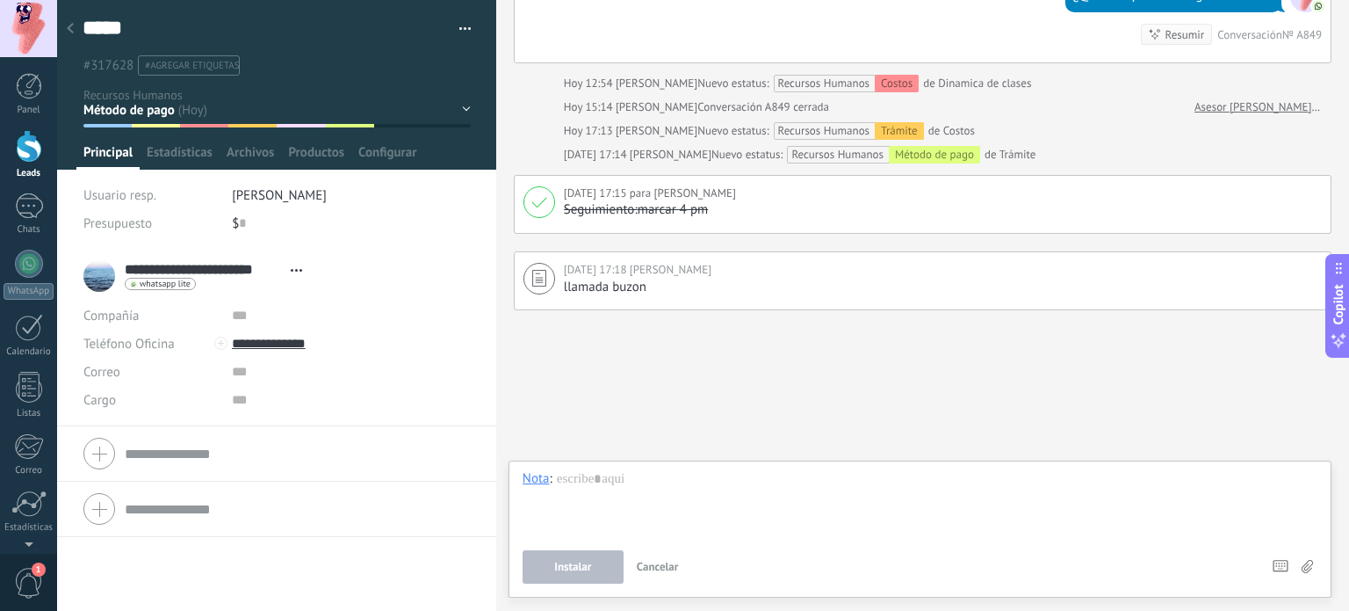
click at [650, 575] on button "Cancelar" at bounding box center [658, 566] width 56 height 33
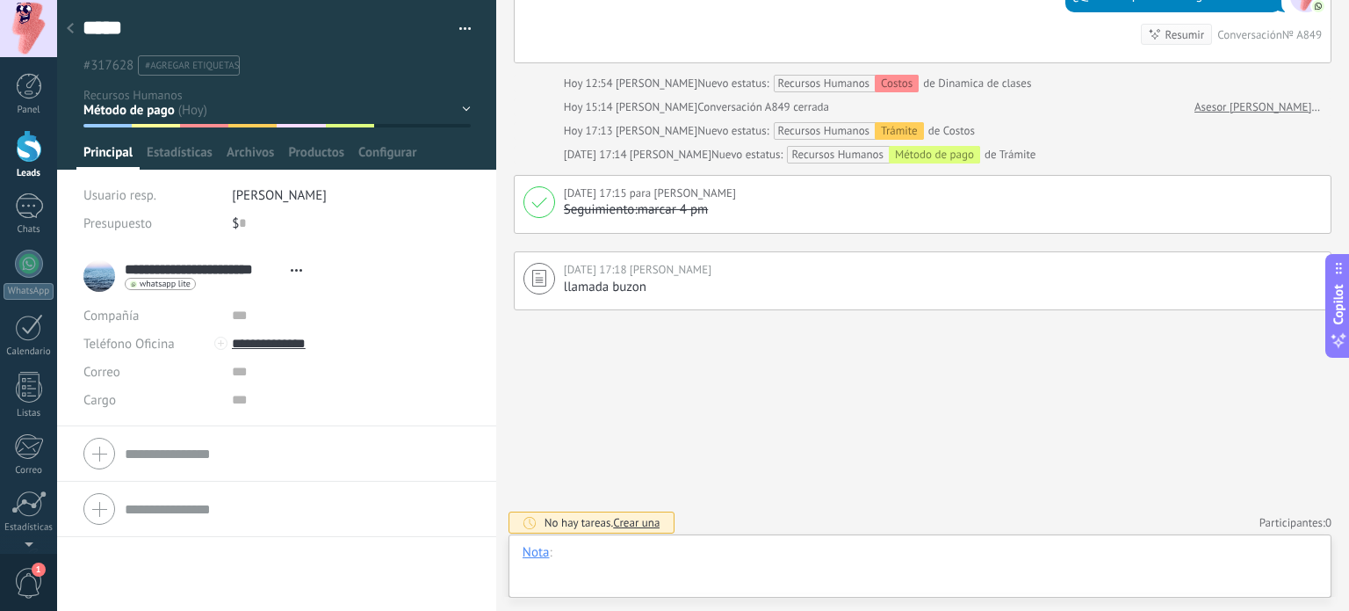
click at [689, 545] on div at bounding box center [920, 570] width 795 height 53
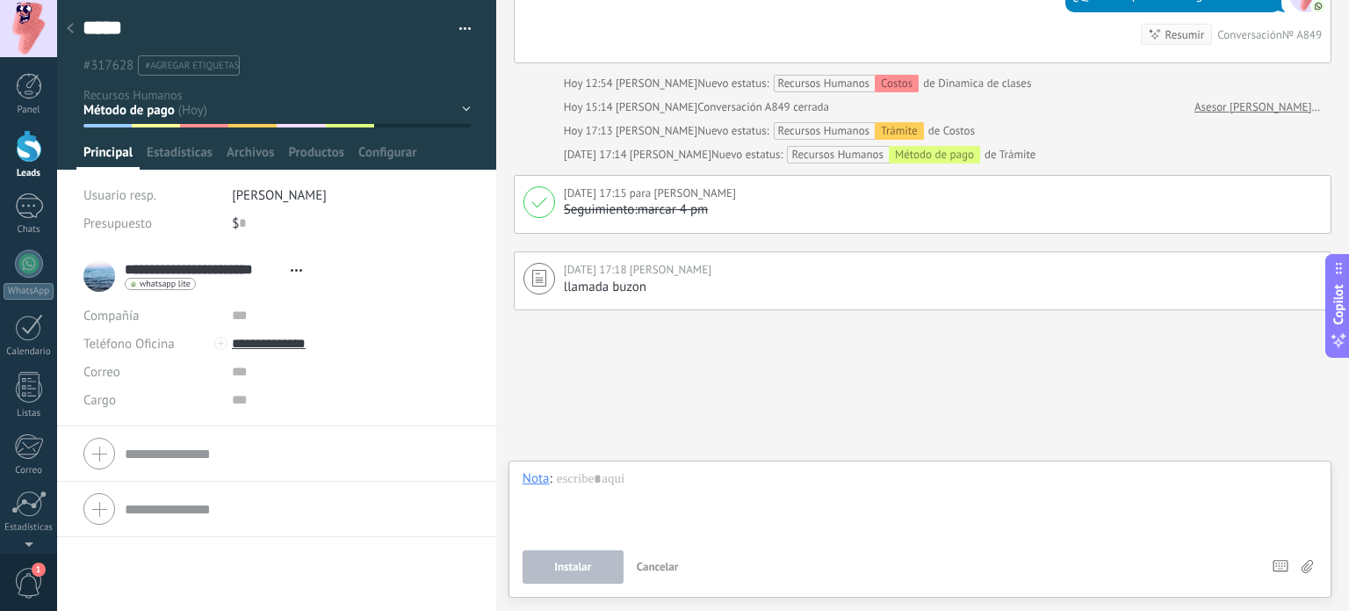
click at [645, 560] on span "Cancelar" at bounding box center [658, 566] width 42 height 15
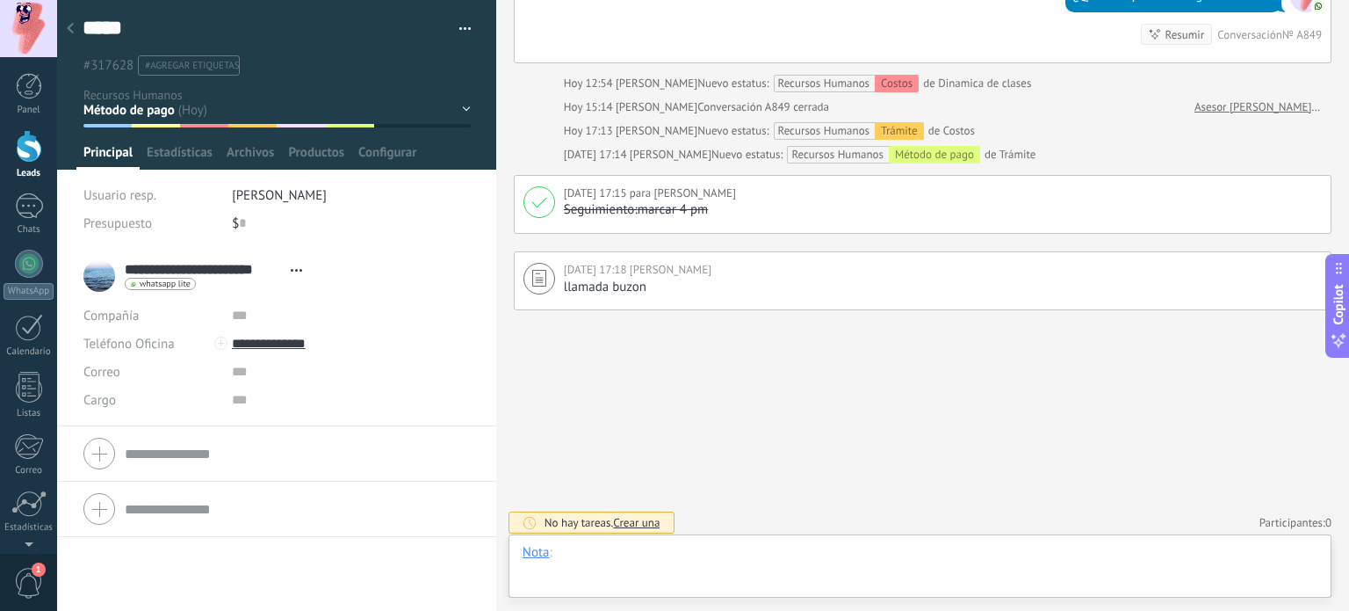
click at [647, 547] on div at bounding box center [920, 570] width 795 height 53
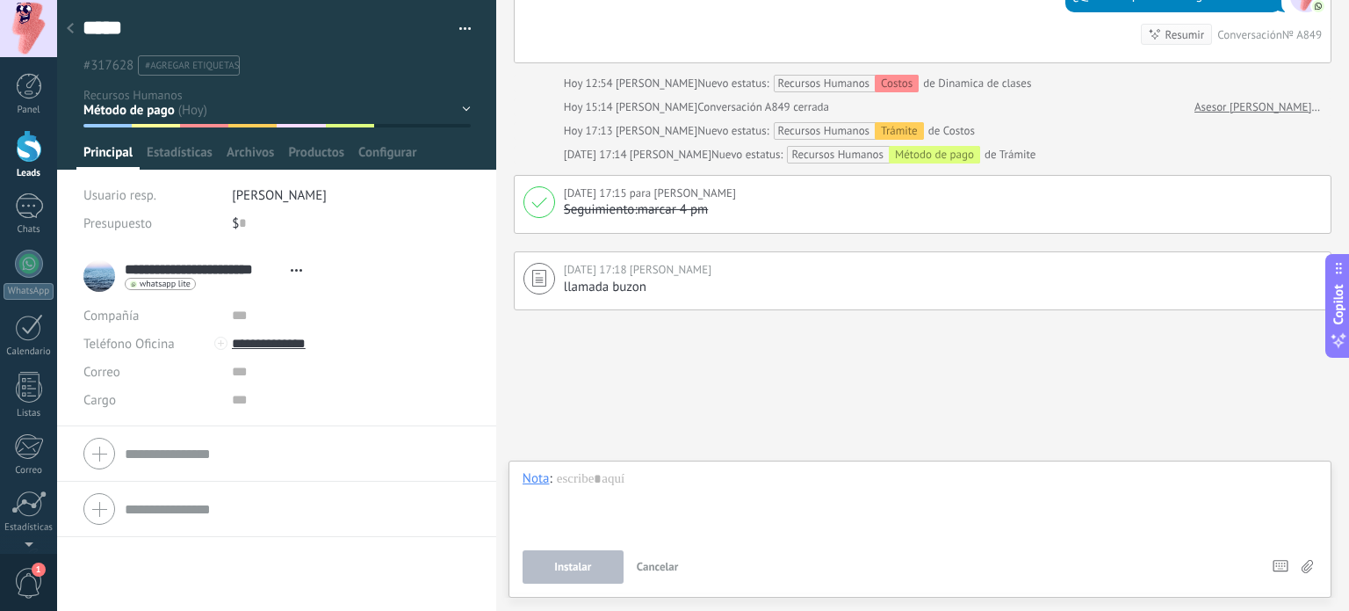
click at [663, 560] on span "Cancelar" at bounding box center [658, 566] width 42 height 15
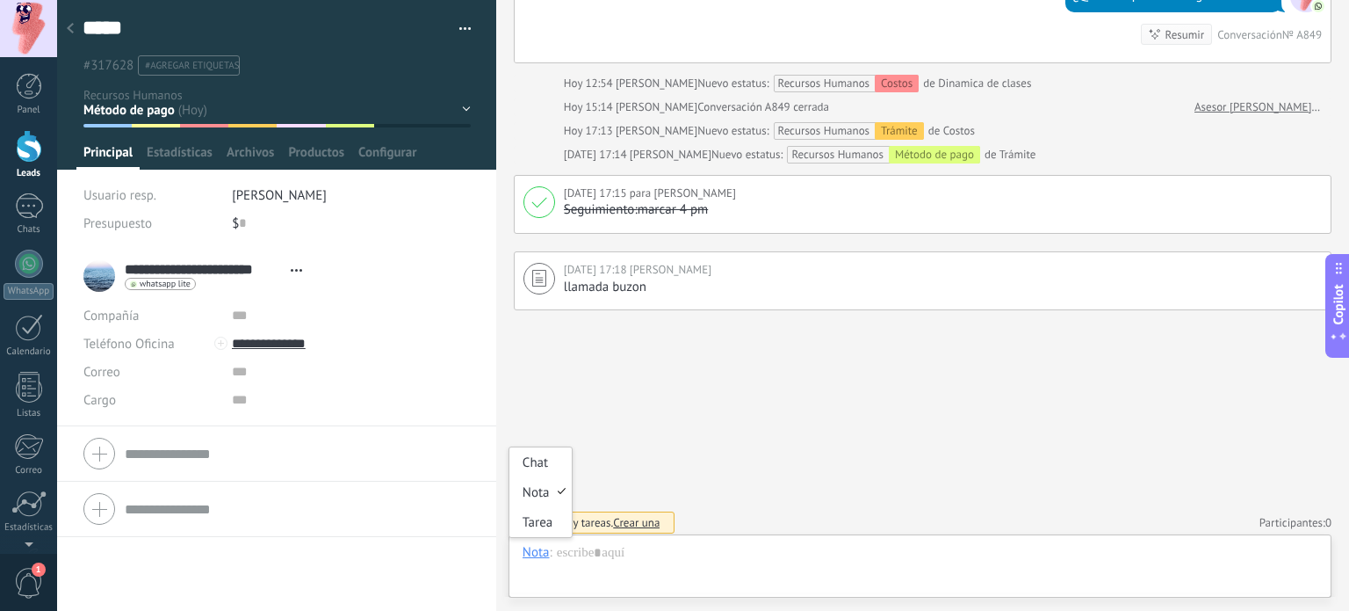
click at [512, 559] on div "Chat Correo Nota Tarea Nota : Instalar Cancelar Atajos – seleccionar acción – i…" at bounding box center [920, 565] width 823 height 63
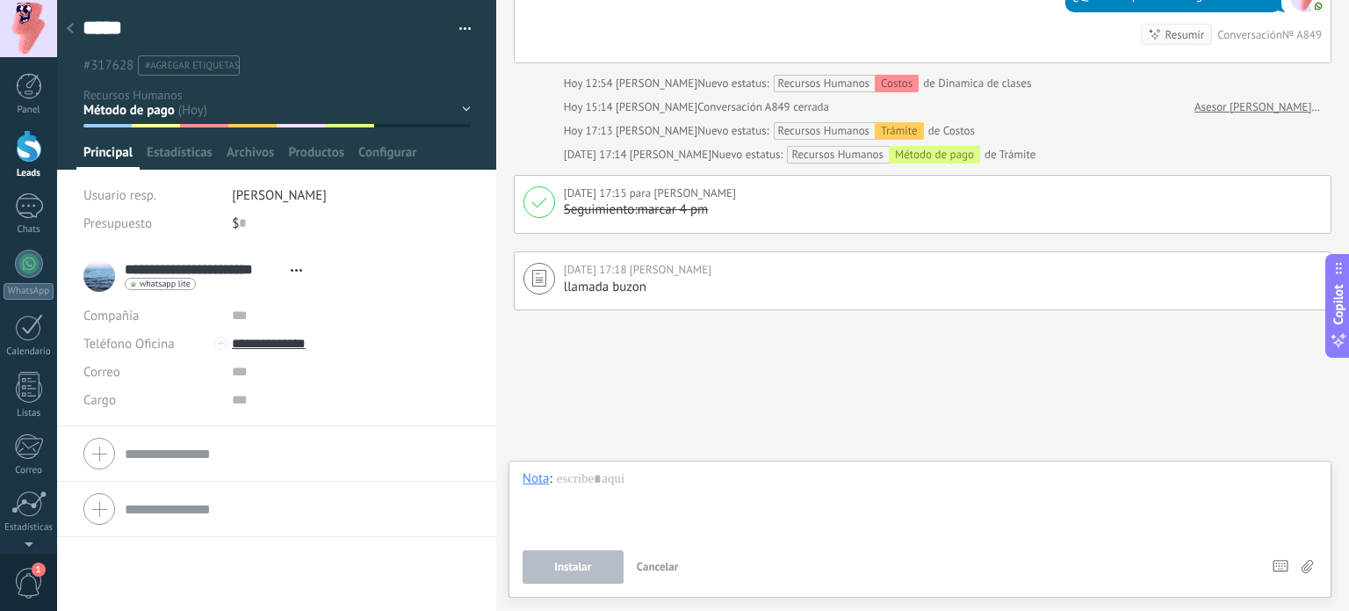
click at [642, 560] on span "Cancelar" at bounding box center [658, 566] width 42 height 15
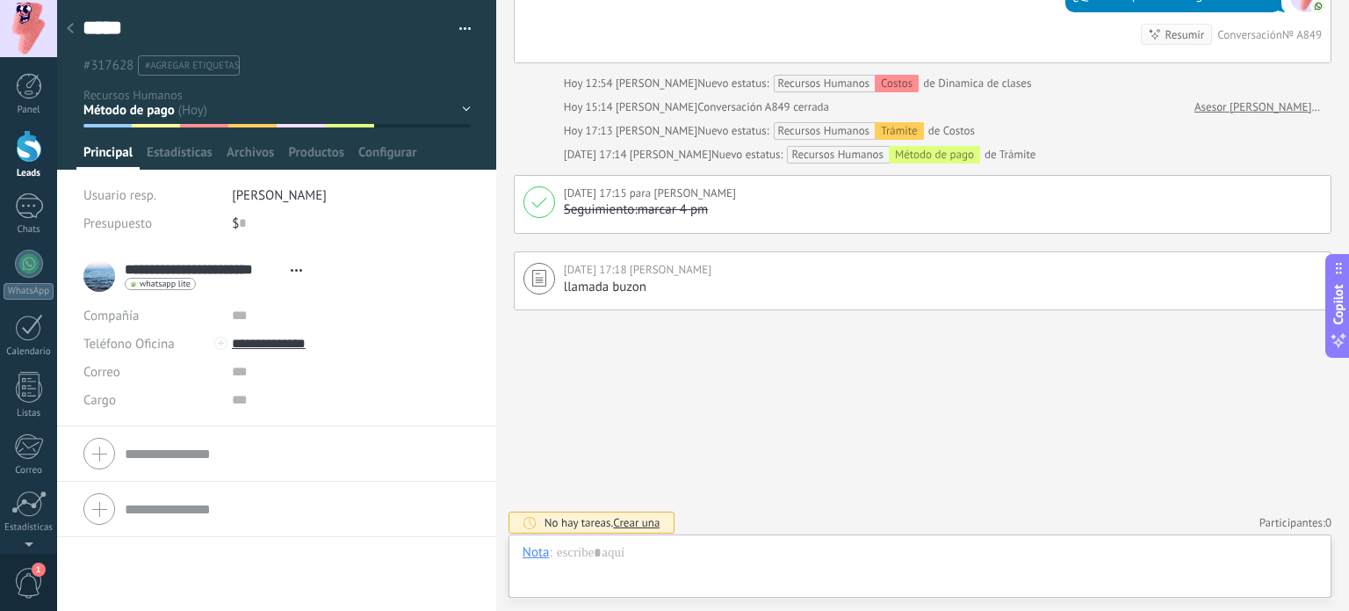
click at [536, 554] on div "Nota" at bounding box center [536, 552] width 27 height 16
click at [540, 468] on div "Chat" at bounding box center [540, 462] width 62 height 30
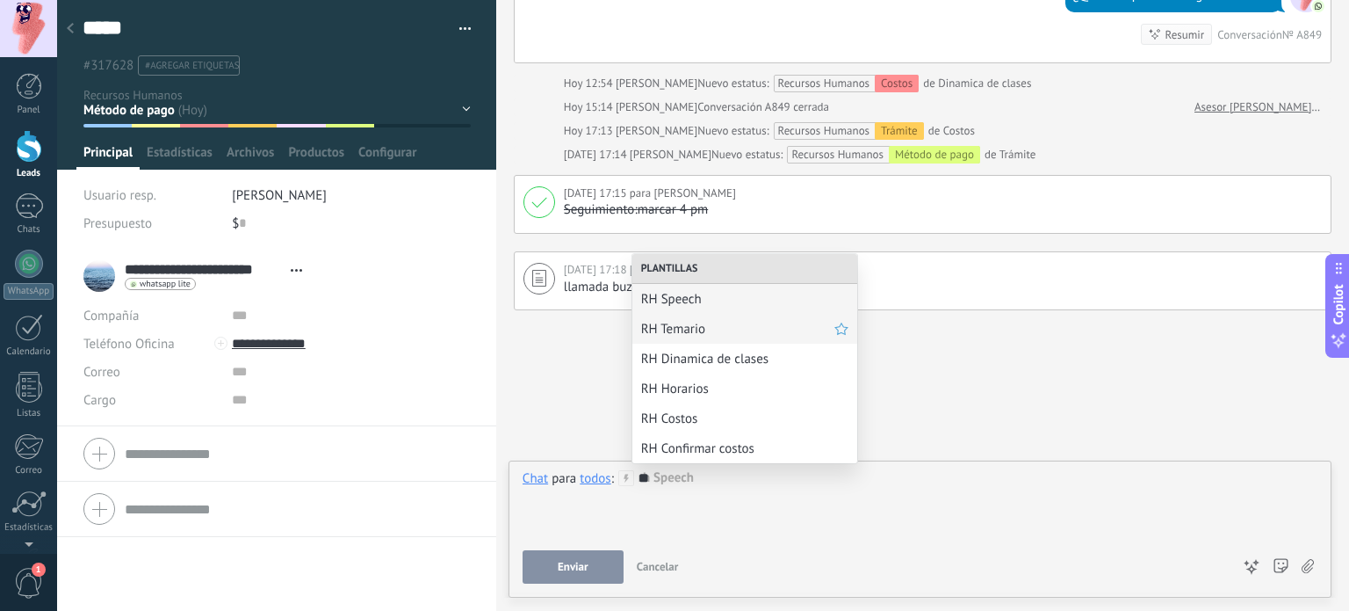
click at [676, 324] on span "RH Temario" at bounding box center [737, 329] width 193 height 17
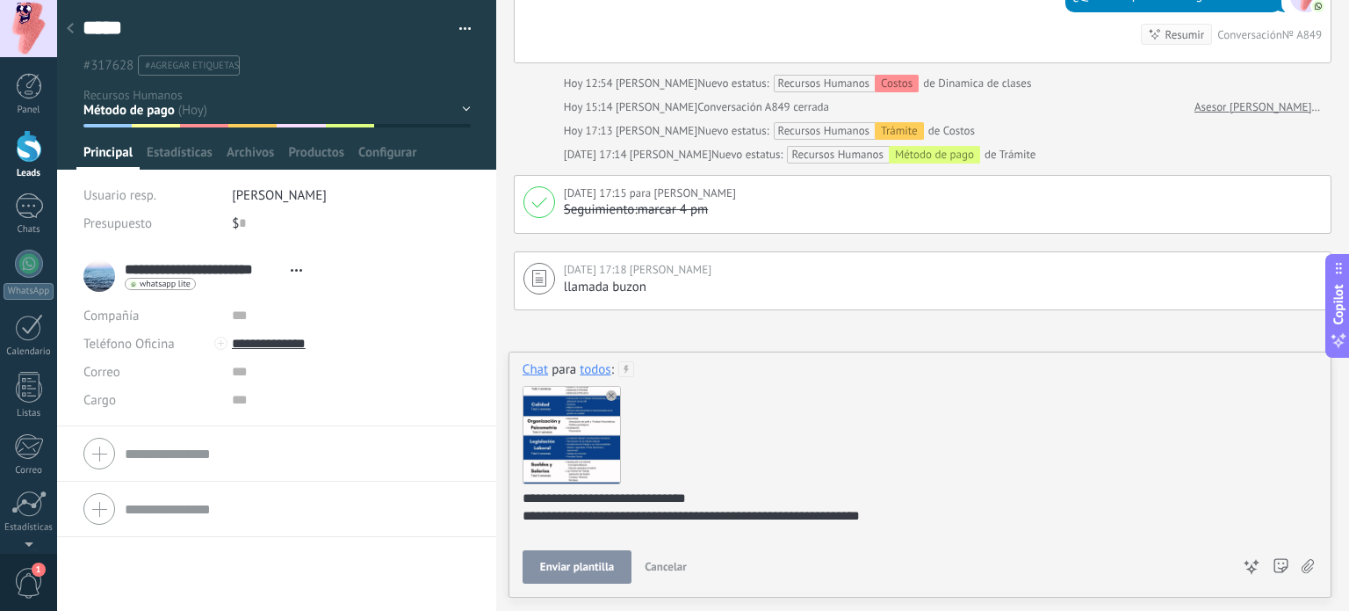
click at [597, 568] on span "Enviar plantilla" at bounding box center [577, 566] width 74 height 12
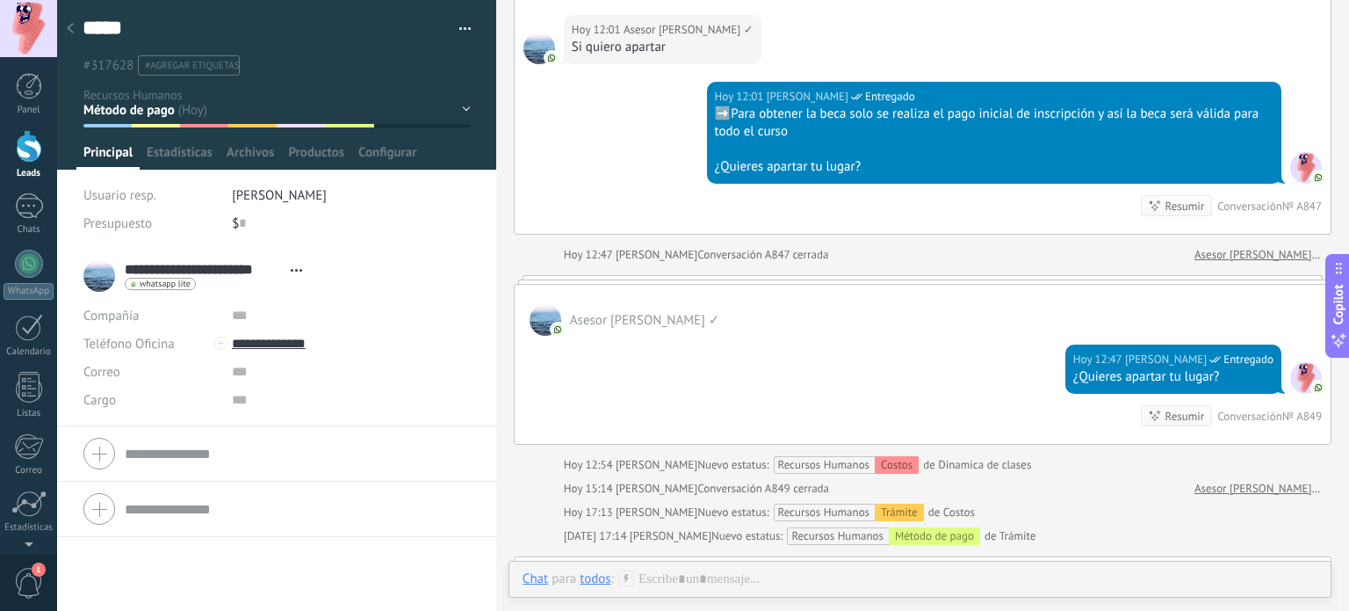
scroll to position [3064, 0]
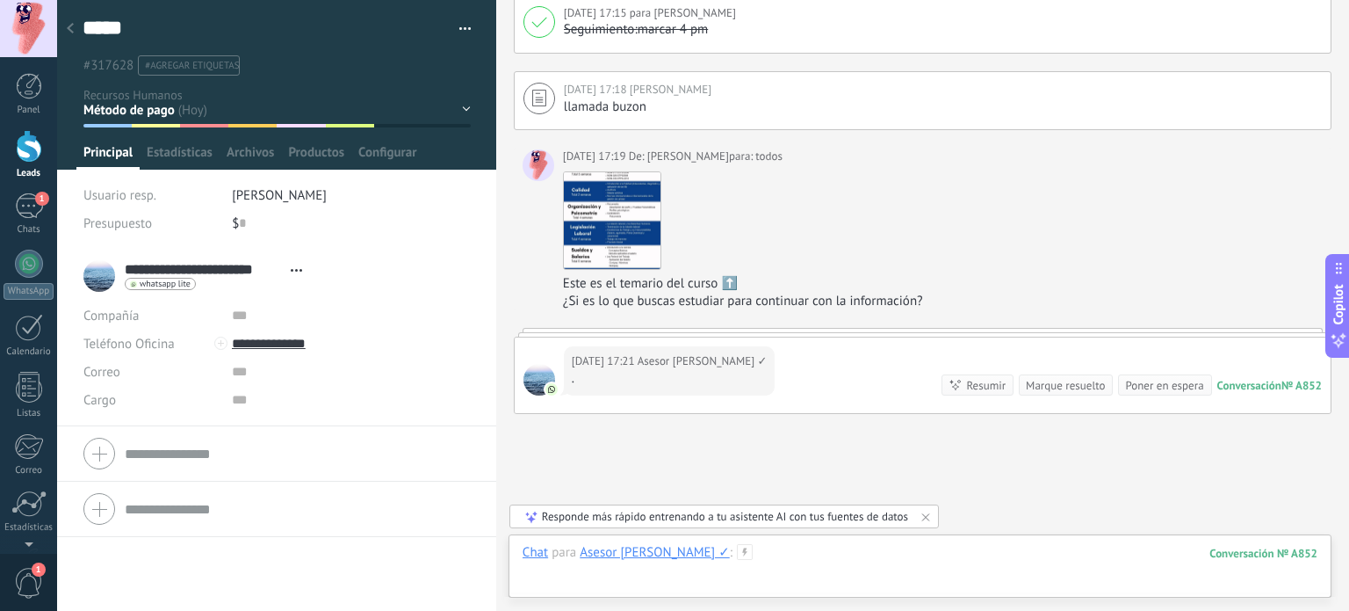
click at [803, 553] on div at bounding box center [920, 570] width 795 height 53
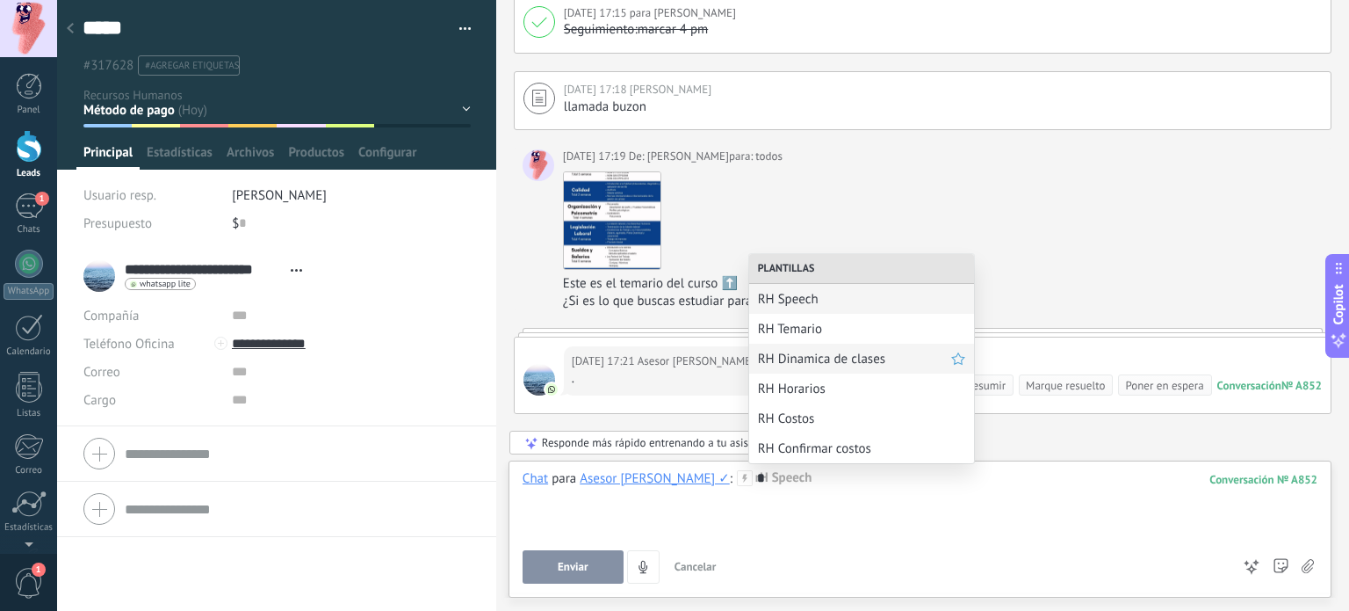
click at [813, 371] on div "RH Dinamica de clases" at bounding box center [861, 358] width 225 height 30
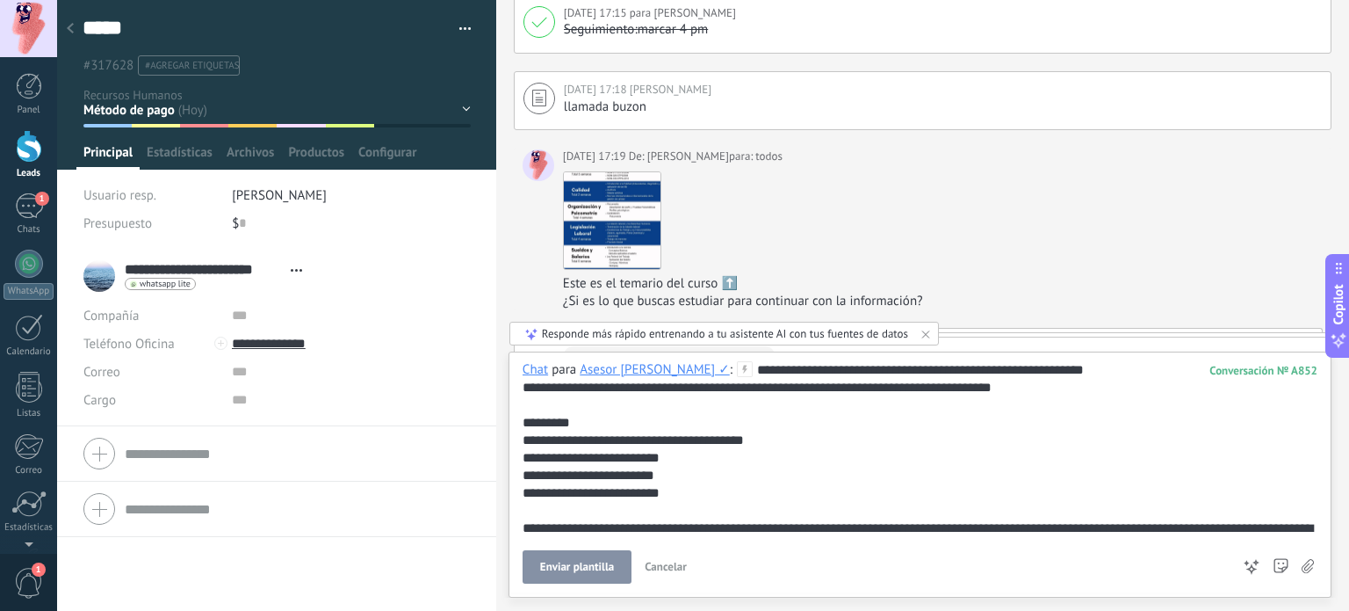
scroll to position [35, 0]
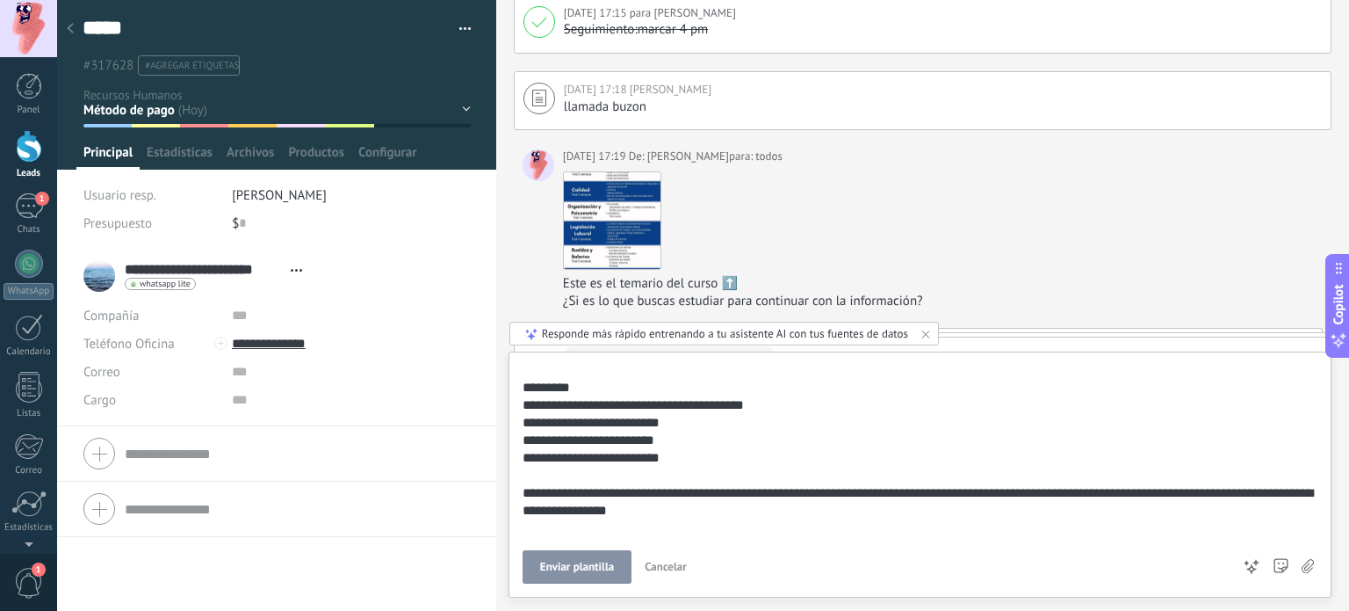
click at [600, 566] on span "Enviar plantilla" at bounding box center [577, 566] width 74 height 12
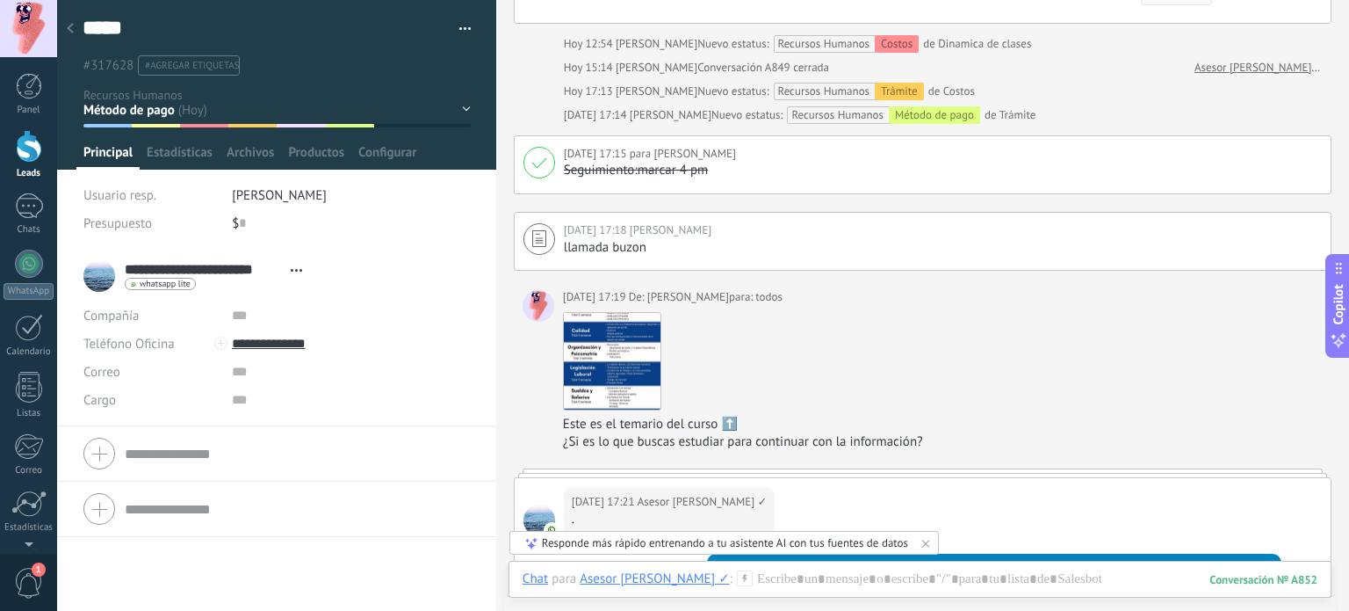
scroll to position [3441, 0]
